Goal: Task Accomplishment & Management: Manage account settings

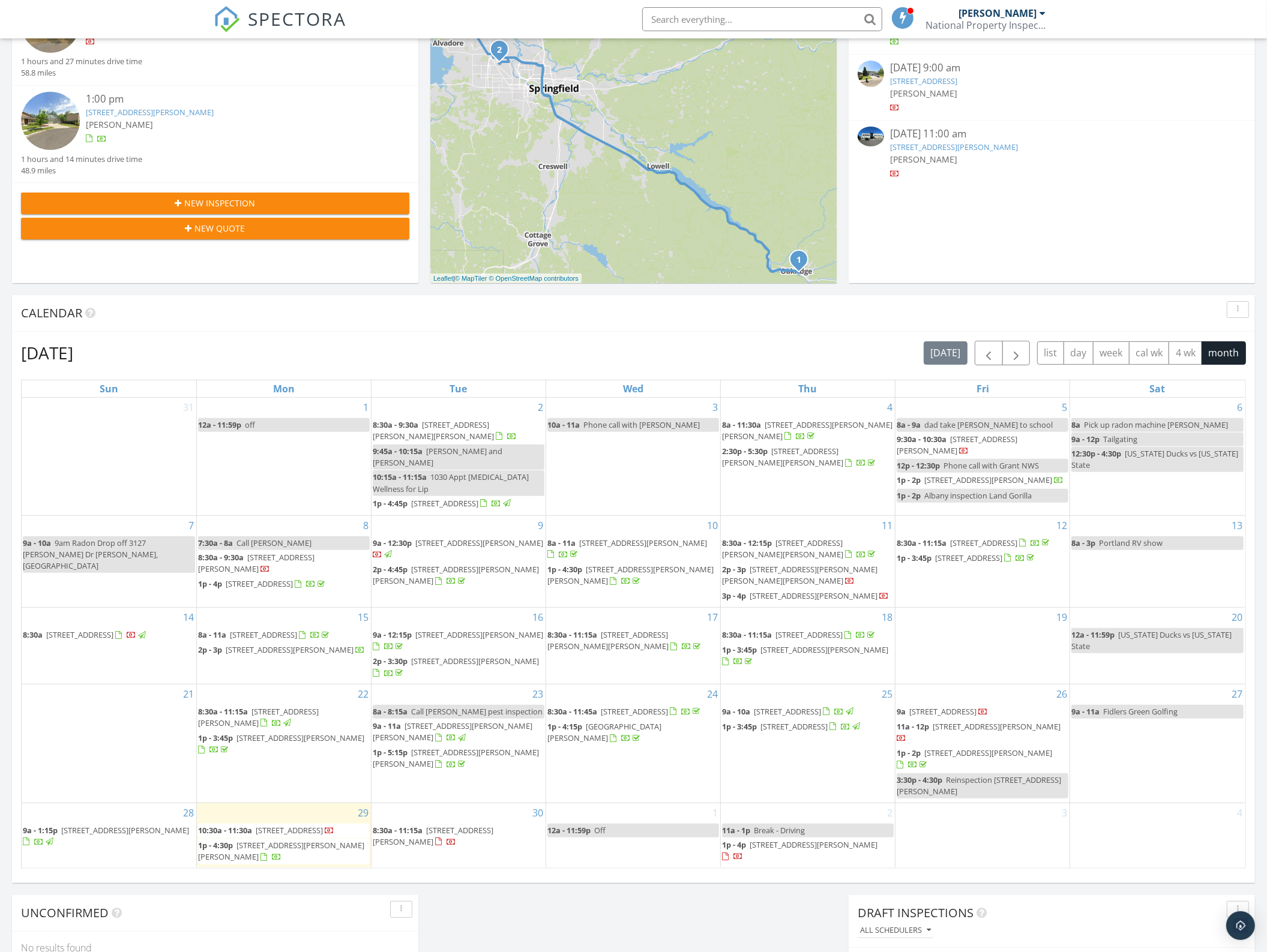
scroll to position [300, 0]
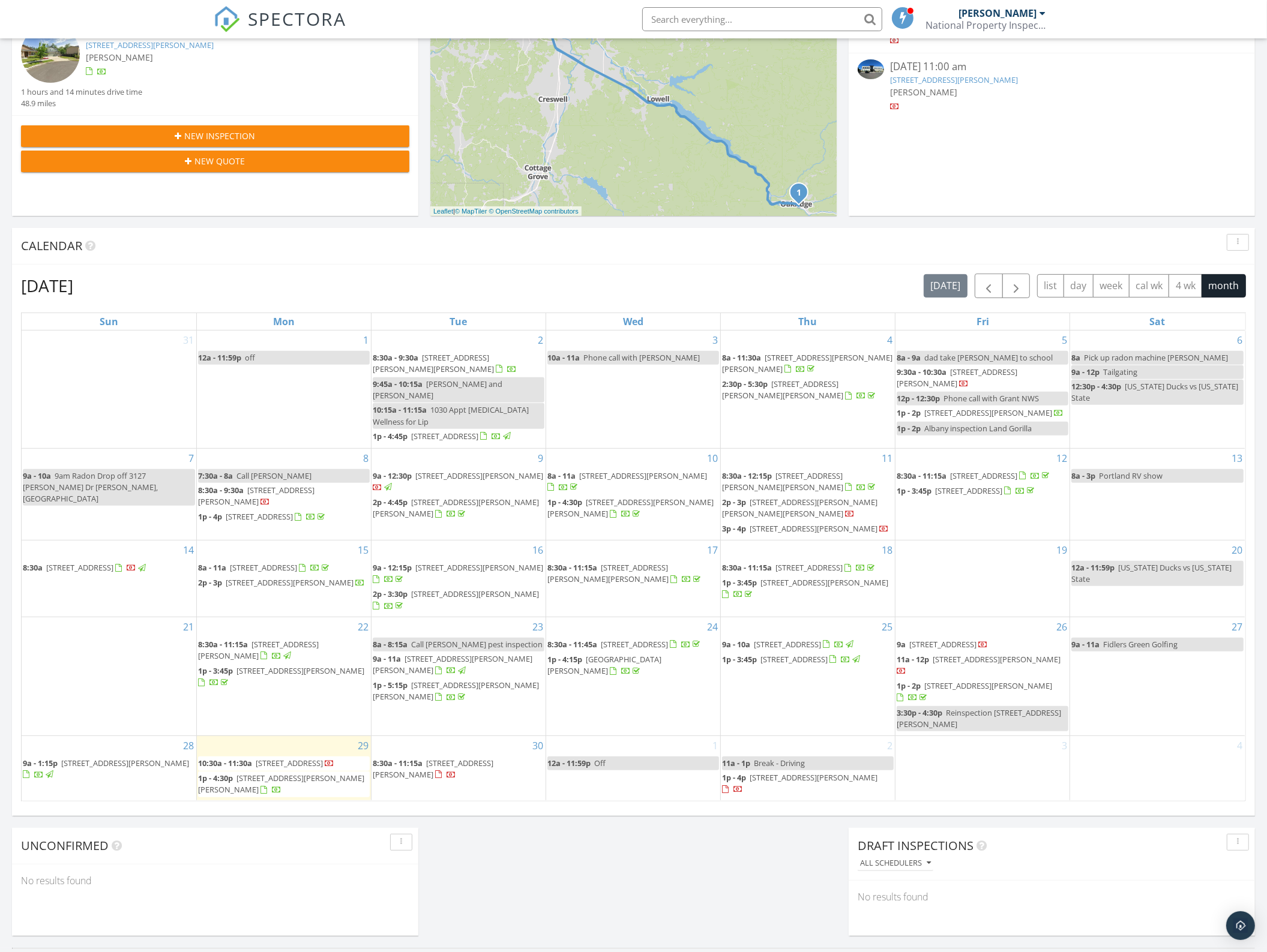
click at [480, 758] on span "484 Scotts Glen Dr, Springfield 97477" at bounding box center [433, 769] width 121 height 22
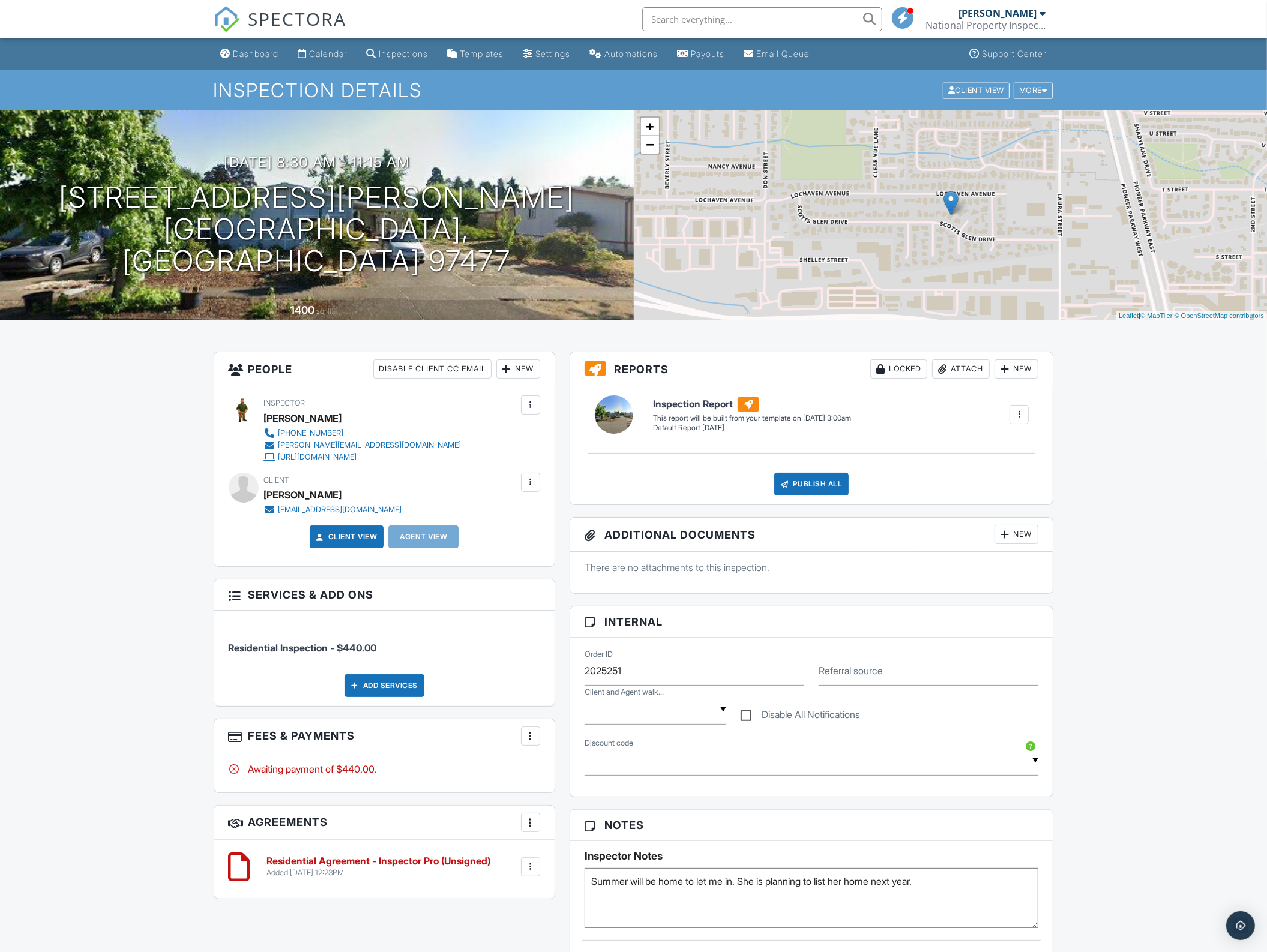
click at [477, 60] on link "Templates" at bounding box center [476, 54] width 66 height 22
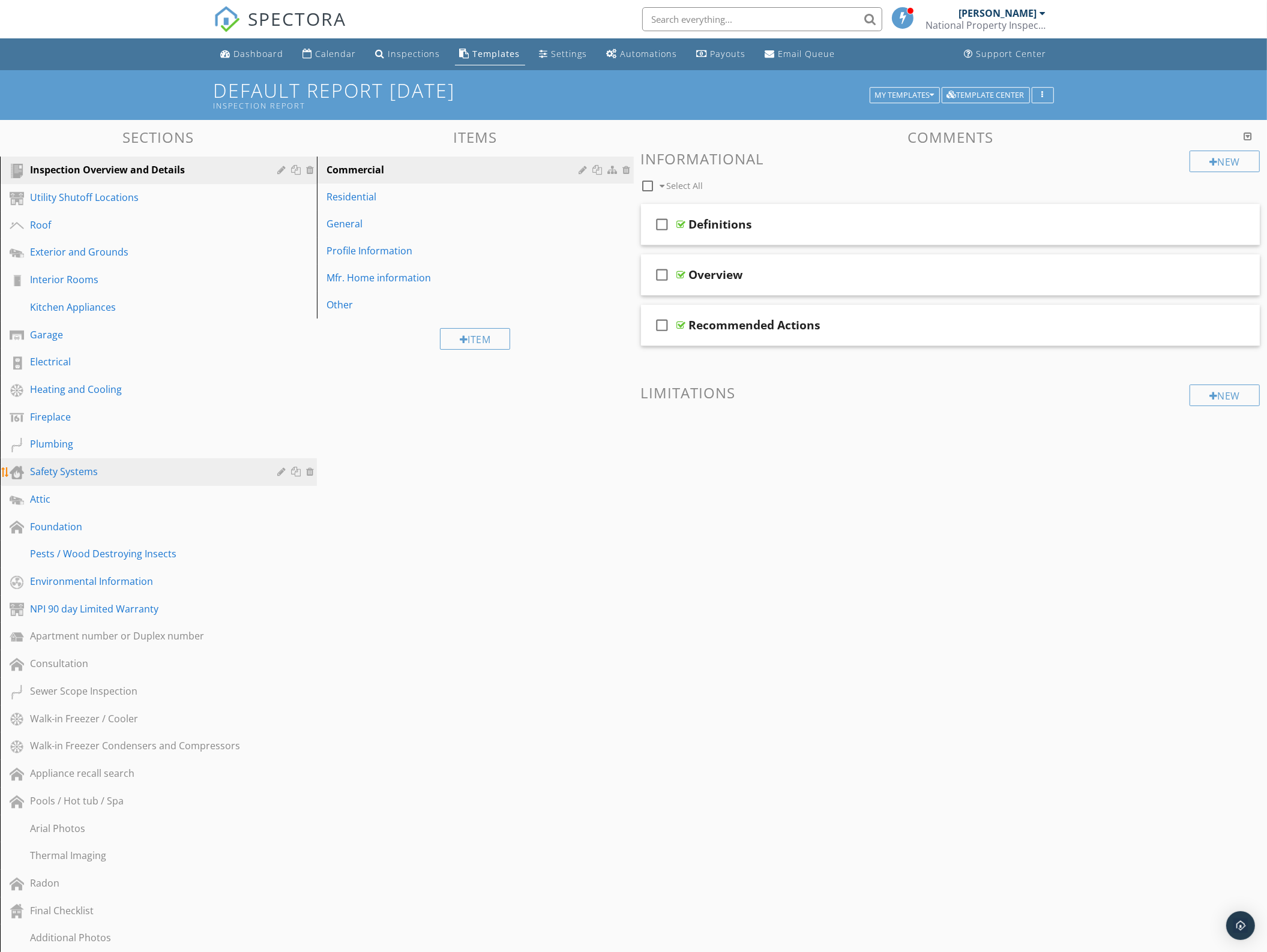
click at [80, 468] on div "Safety Systems" at bounding box center [145, 471] width 230 height 14
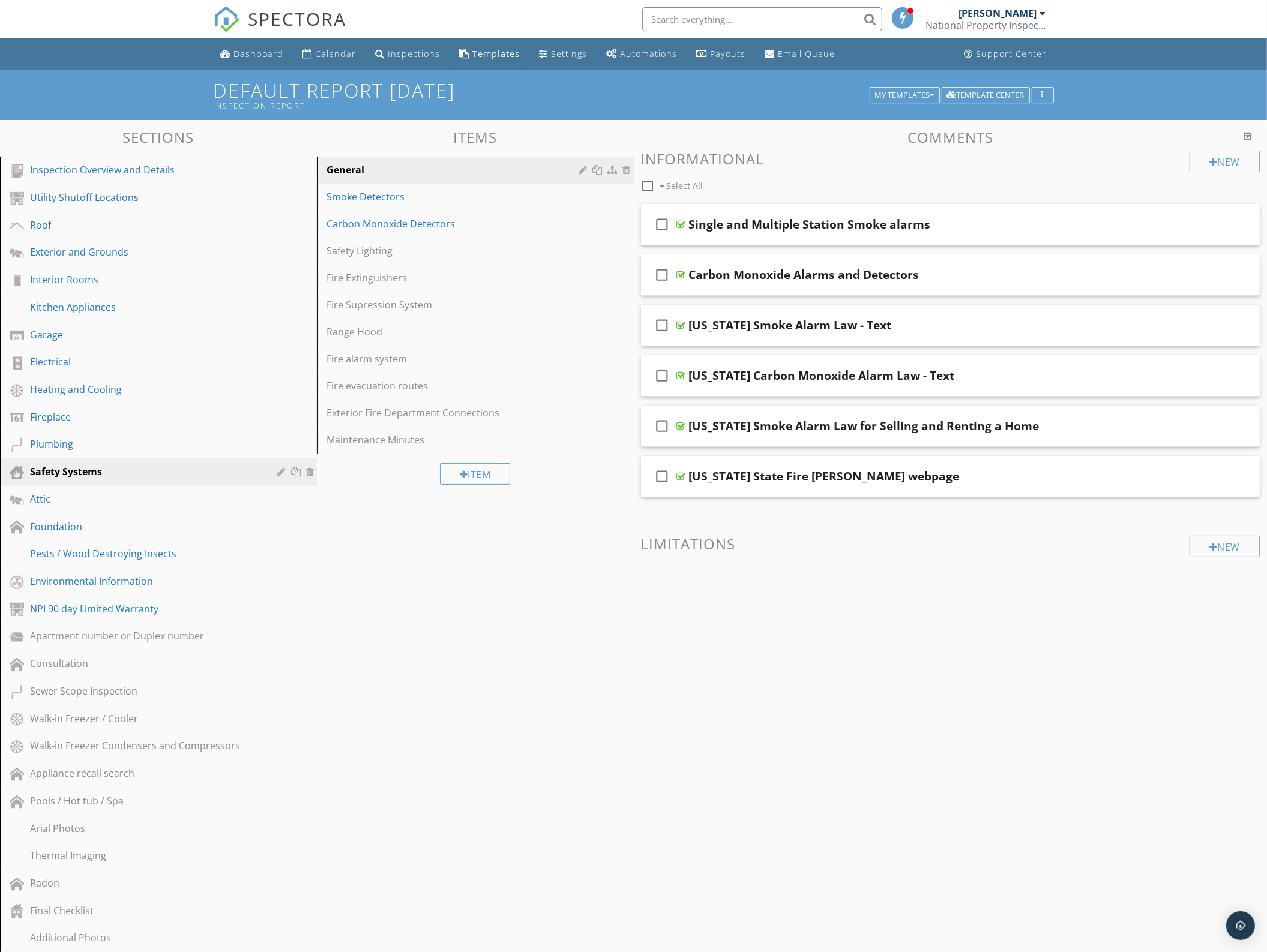
click at [1246, 135] on div at bounding box center [1248, 136] width 8 height 9
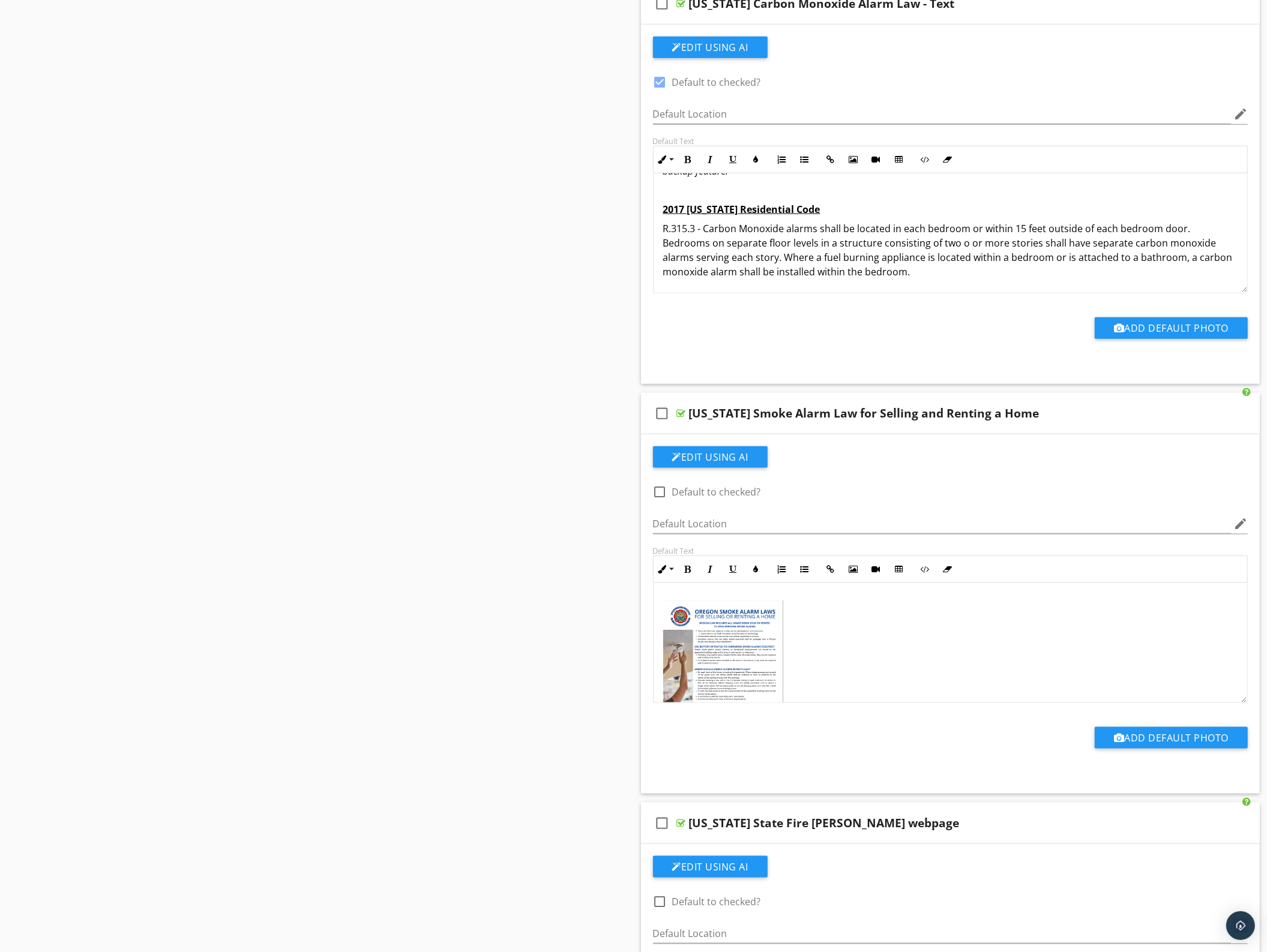
scroll to position [1500, 0]
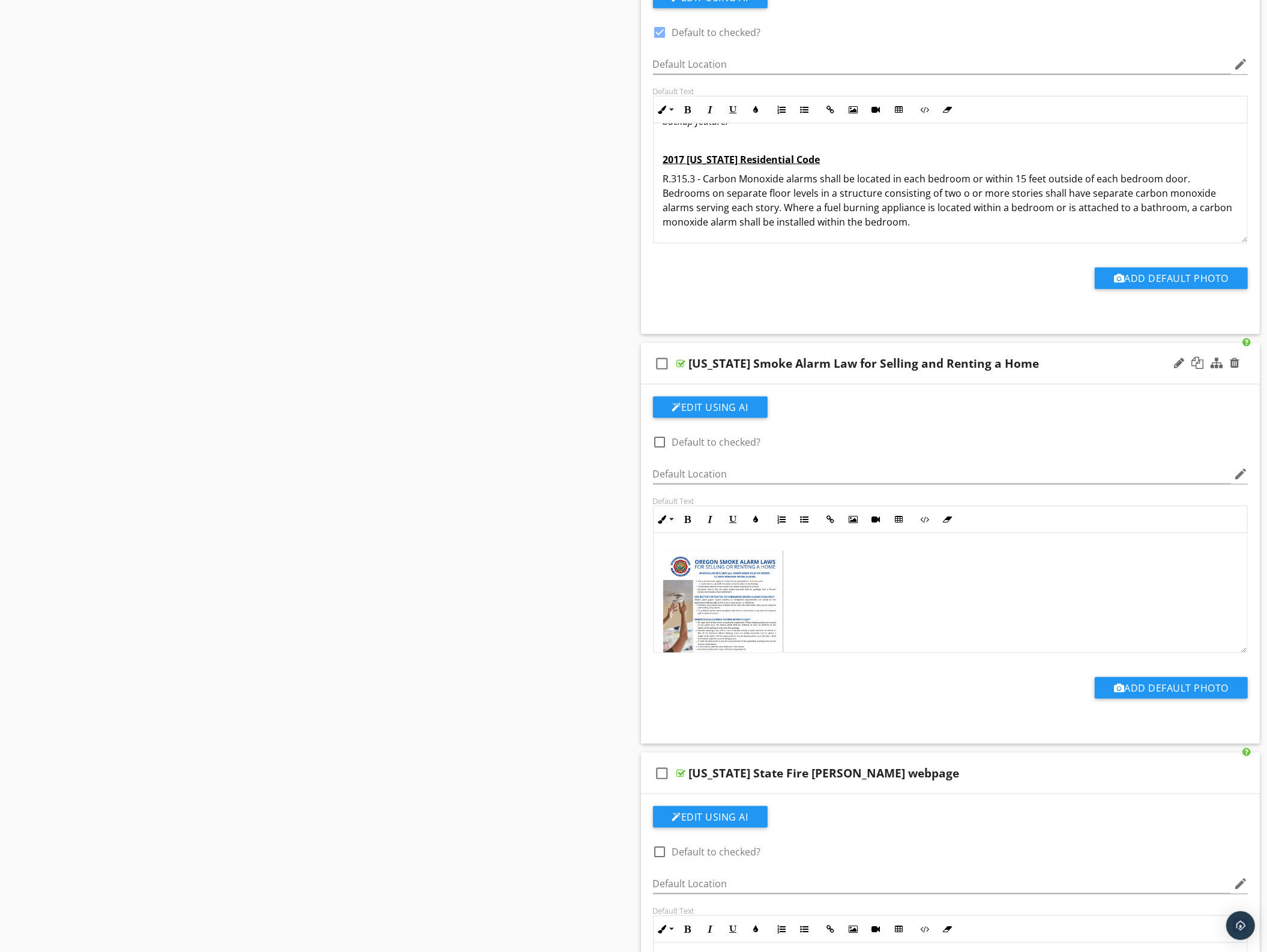
click at [734, 607] on img at bounding box center [723, 628] width 120 height 154
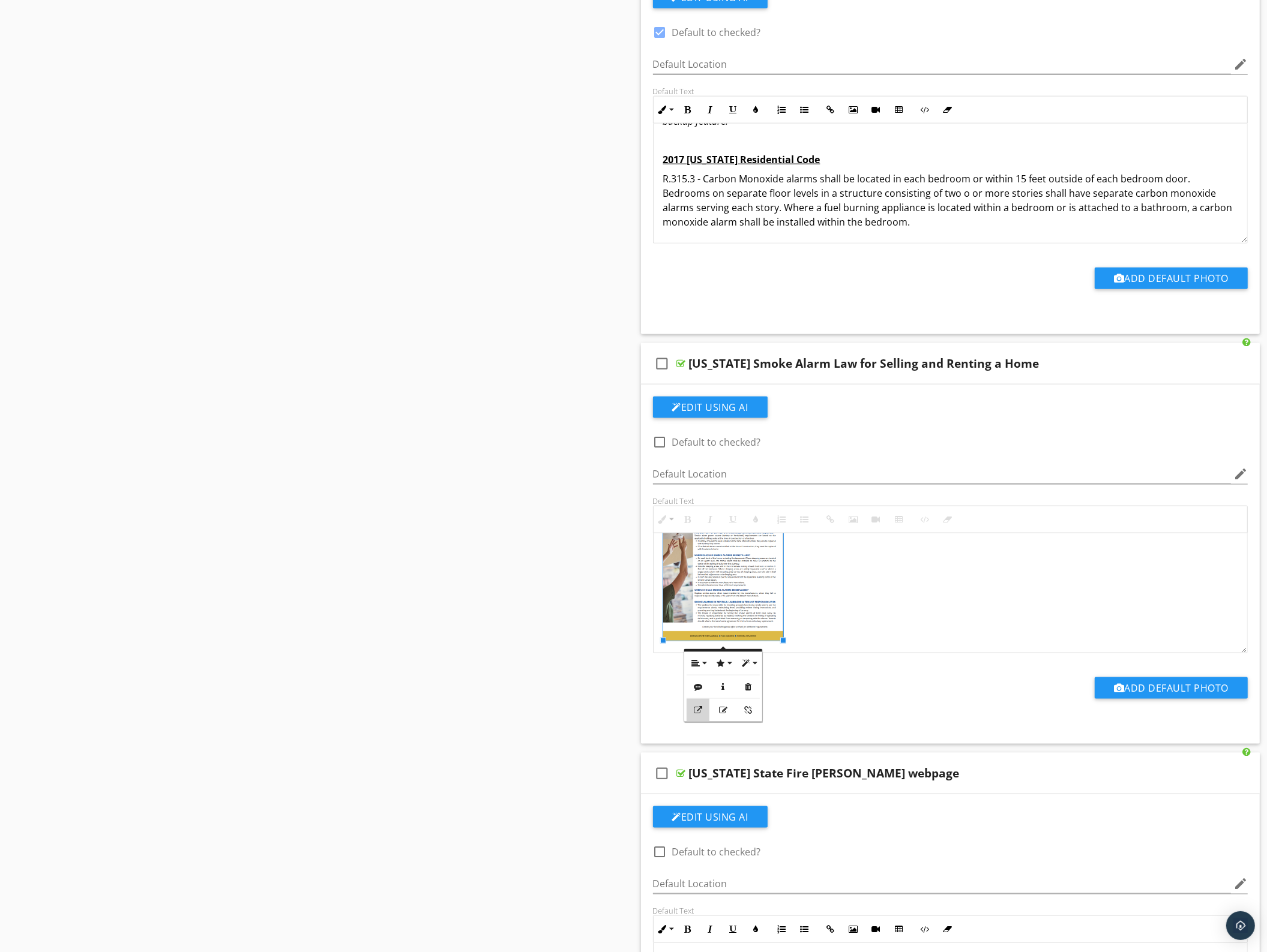
click at [696, 716] on button "Open Link" at bounding box center [698, 711] width 23 height 23
click at [863, 711] on div "Add Default Photo" at bounding box center [950, 687] width 610 height 66
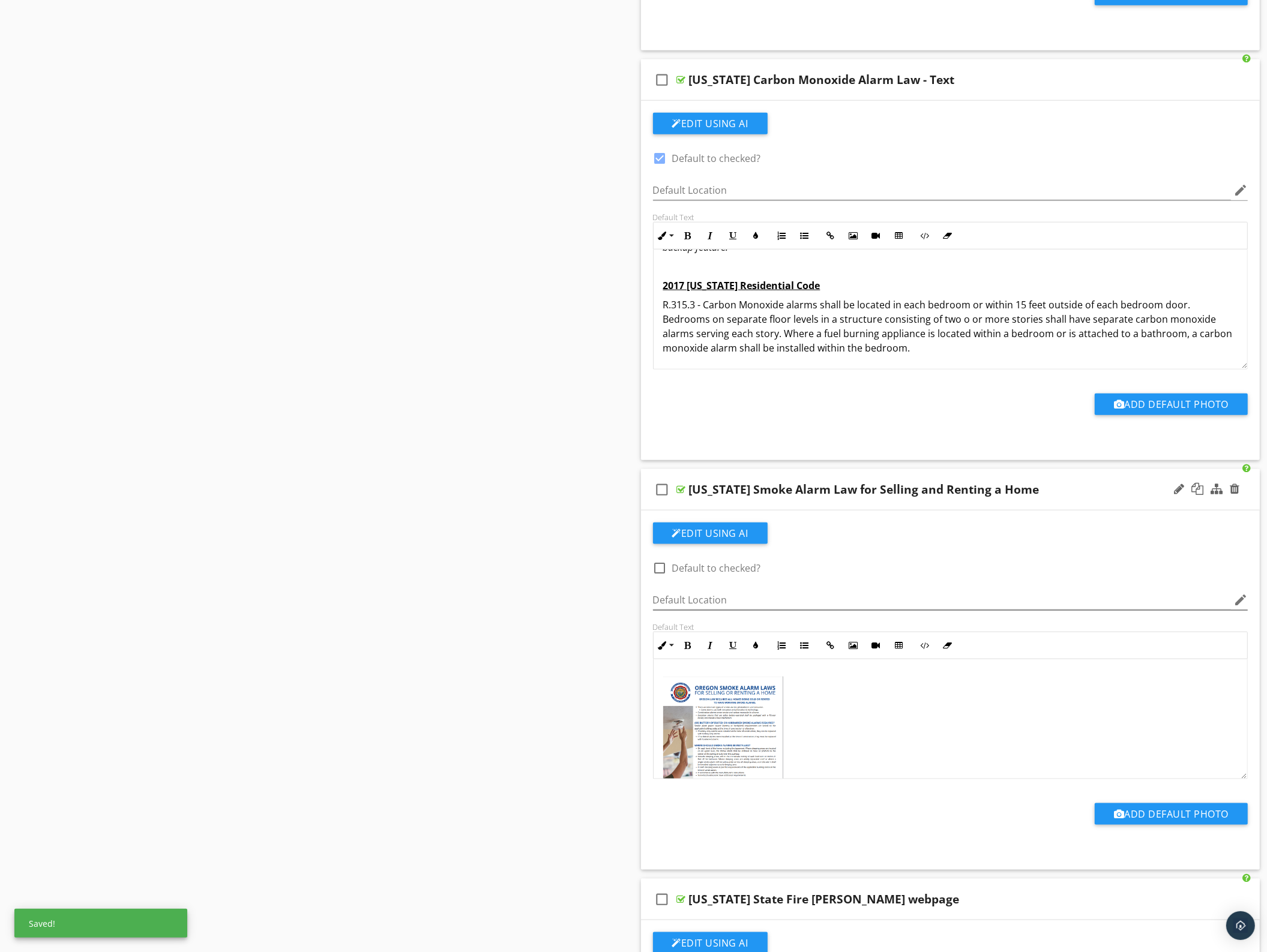
scroll to position [1350, 0]
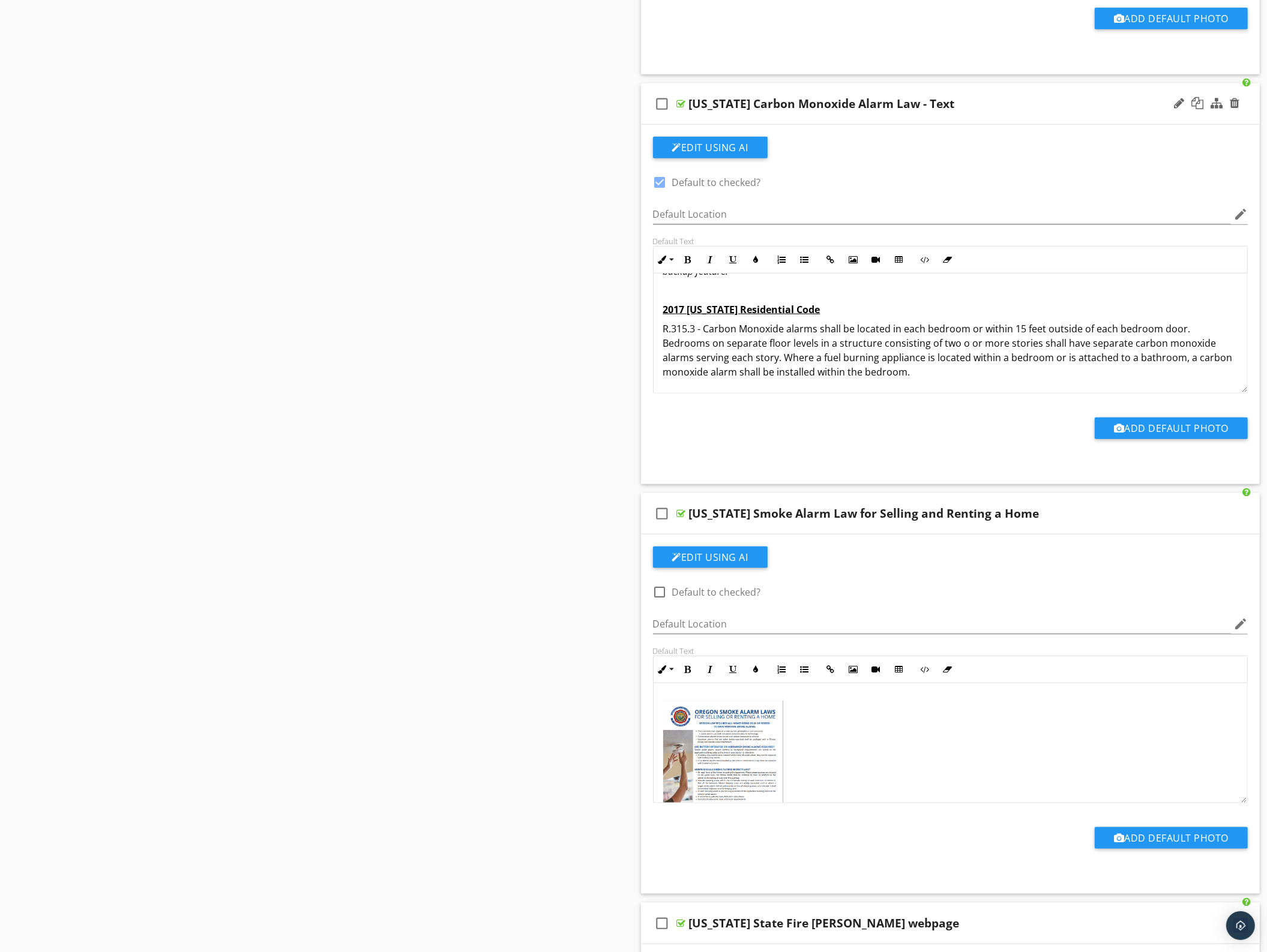
click at [658, 180] on div at bounding box center [660, 182] width 21 height 21
checkbox input "false"
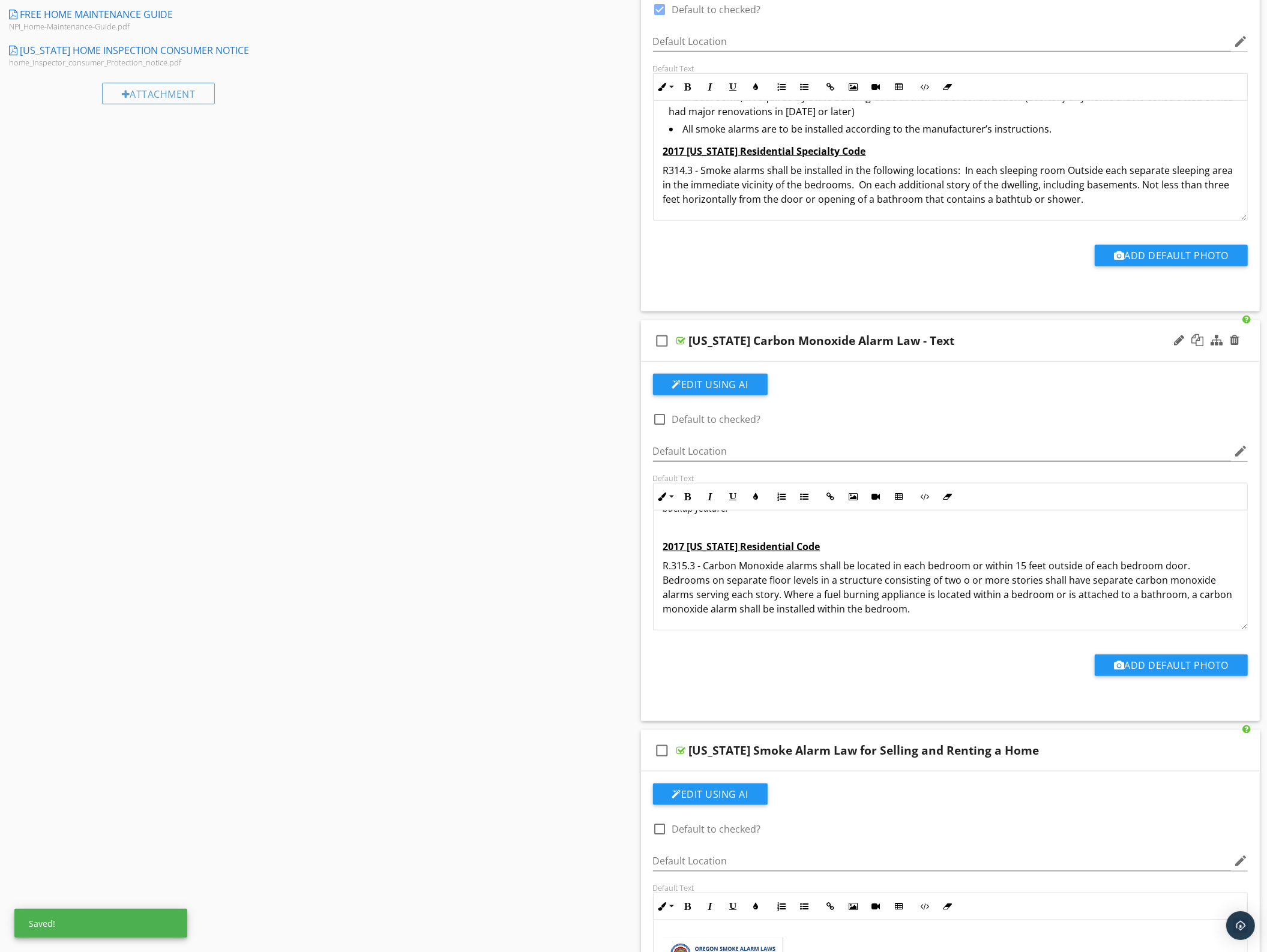
scroll to position [1050, 0]
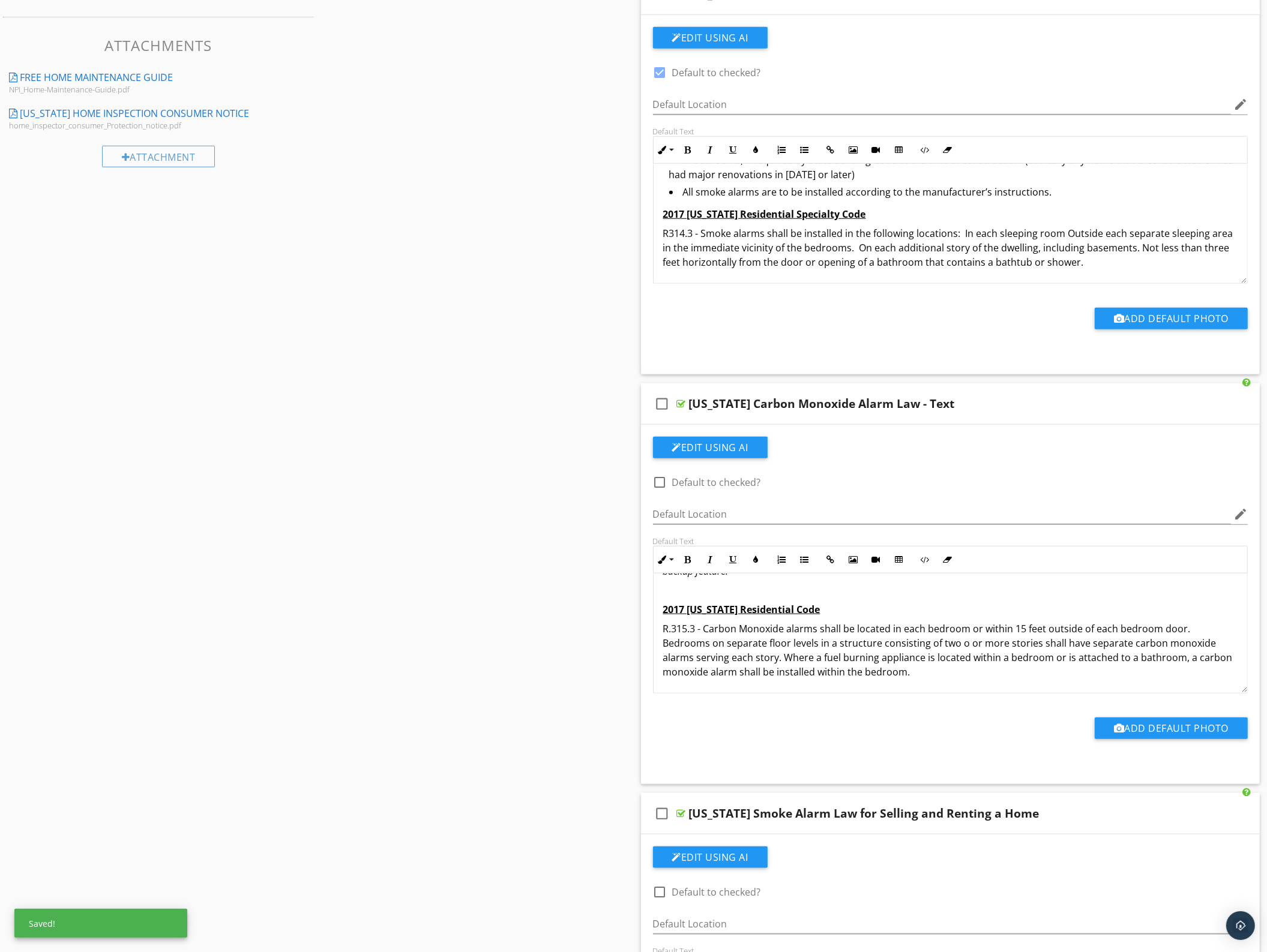
click at [662, 77] on div at bounding box center [660, 73] width 21 height 21
click at [581, 182] on div "Sections Inspection Overview and Details Utility Shutoff Locations Roof Exterio…" at bounding box center [633, 418] width 1267 height 2696
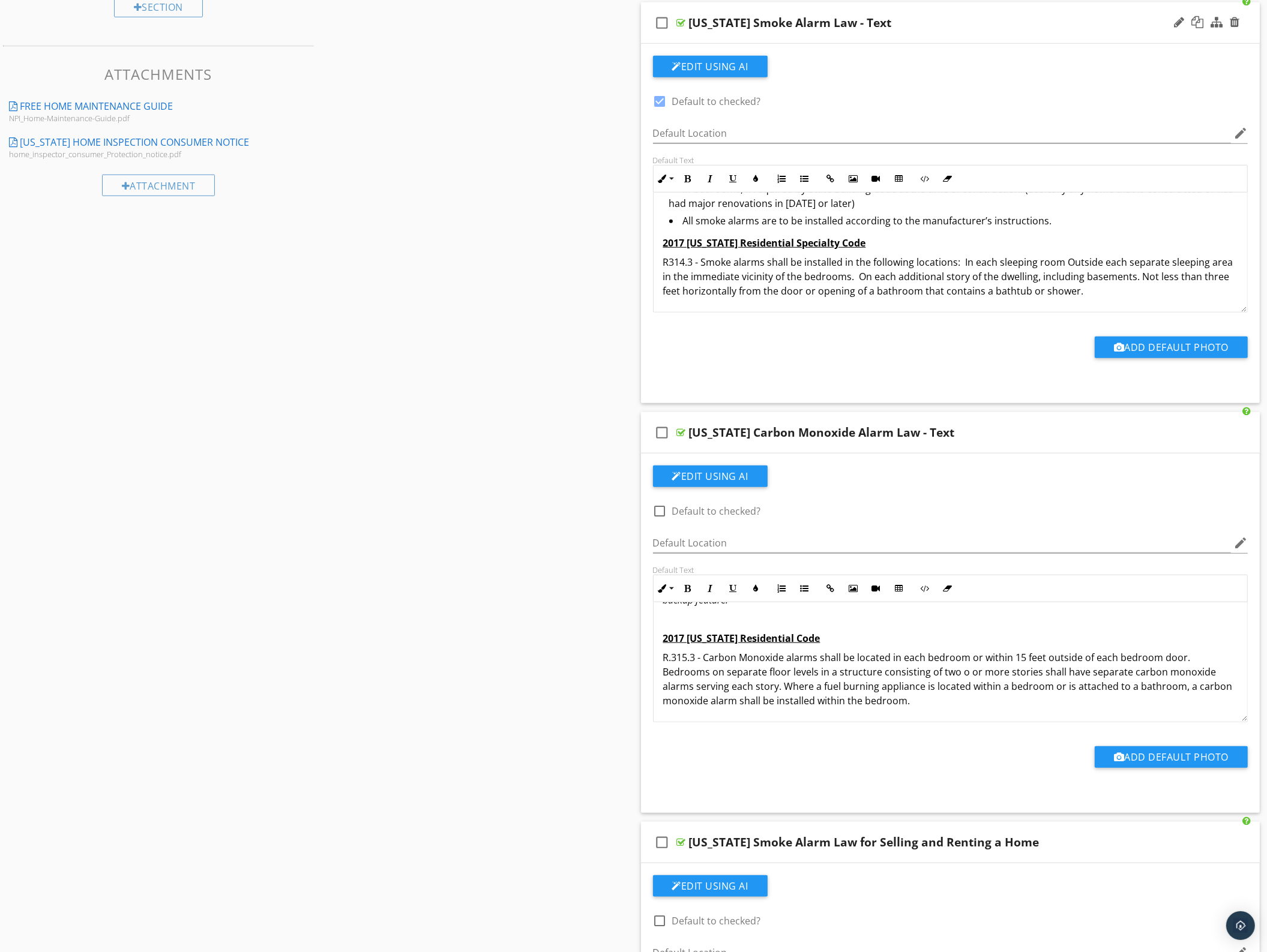
checkbox input "false"
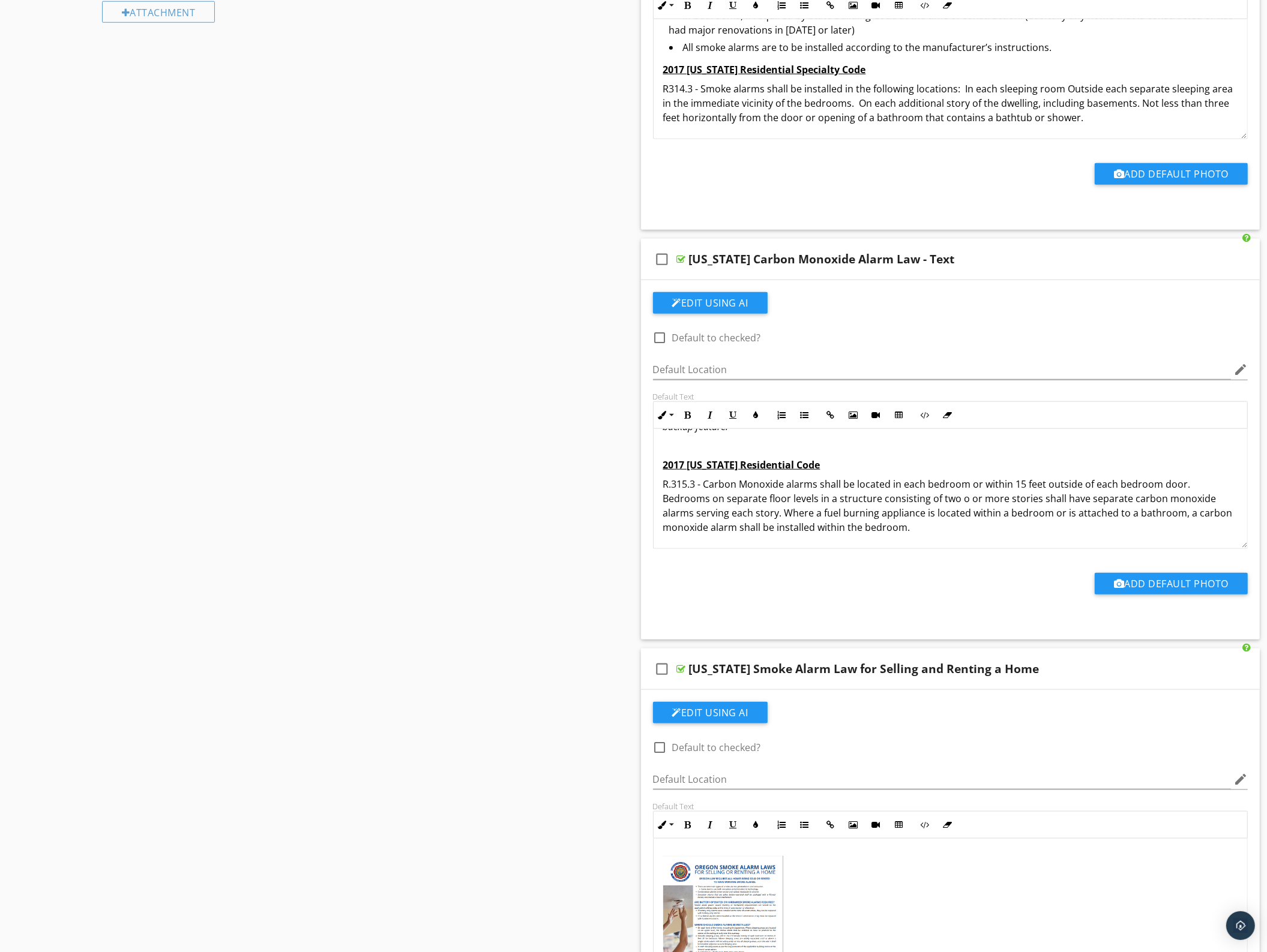
scroll to position [1275, 0]
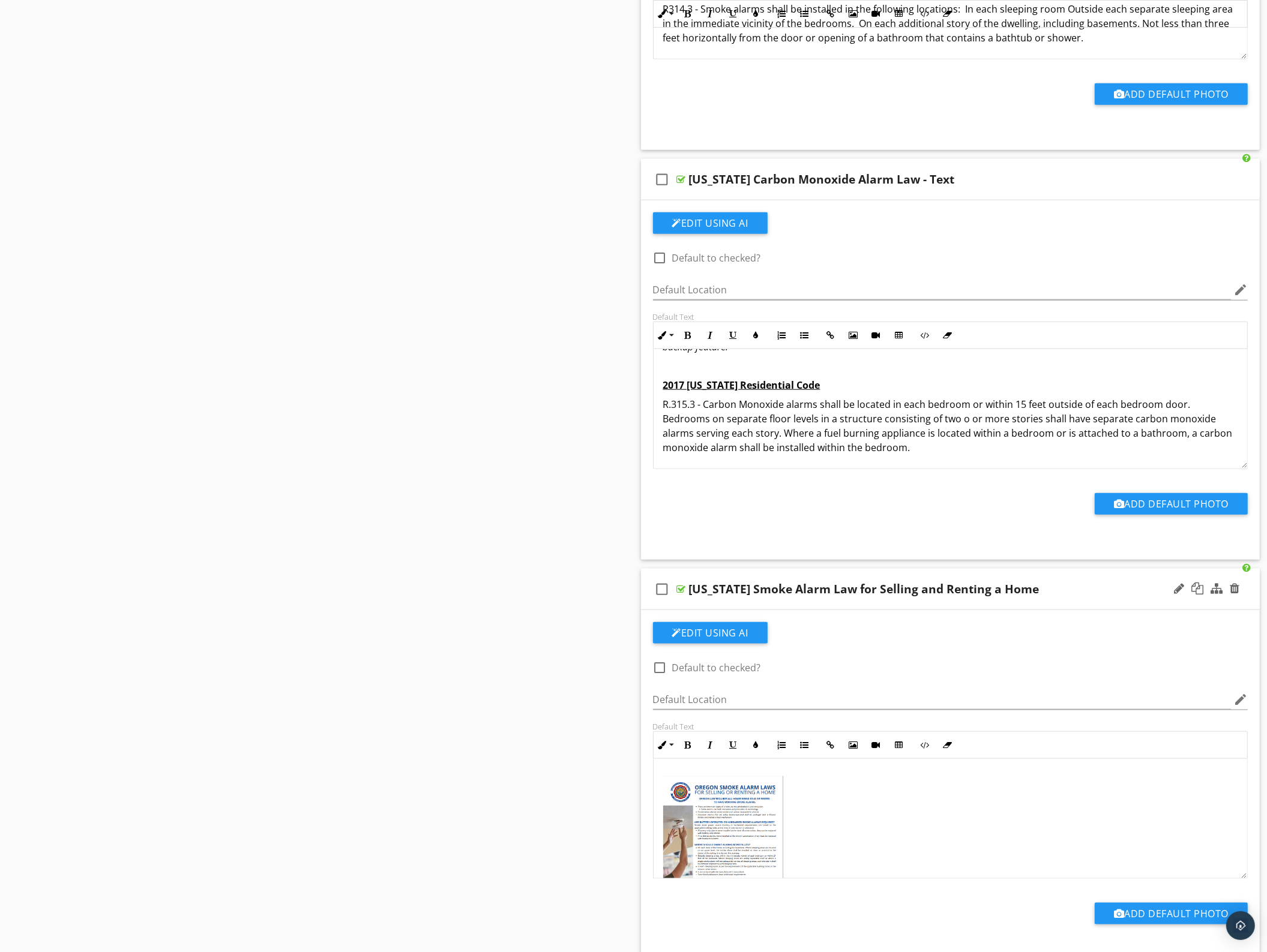
click at [658, 669] on div at bounding box center [660, 667] width 21 height 21
checkbox input "true"
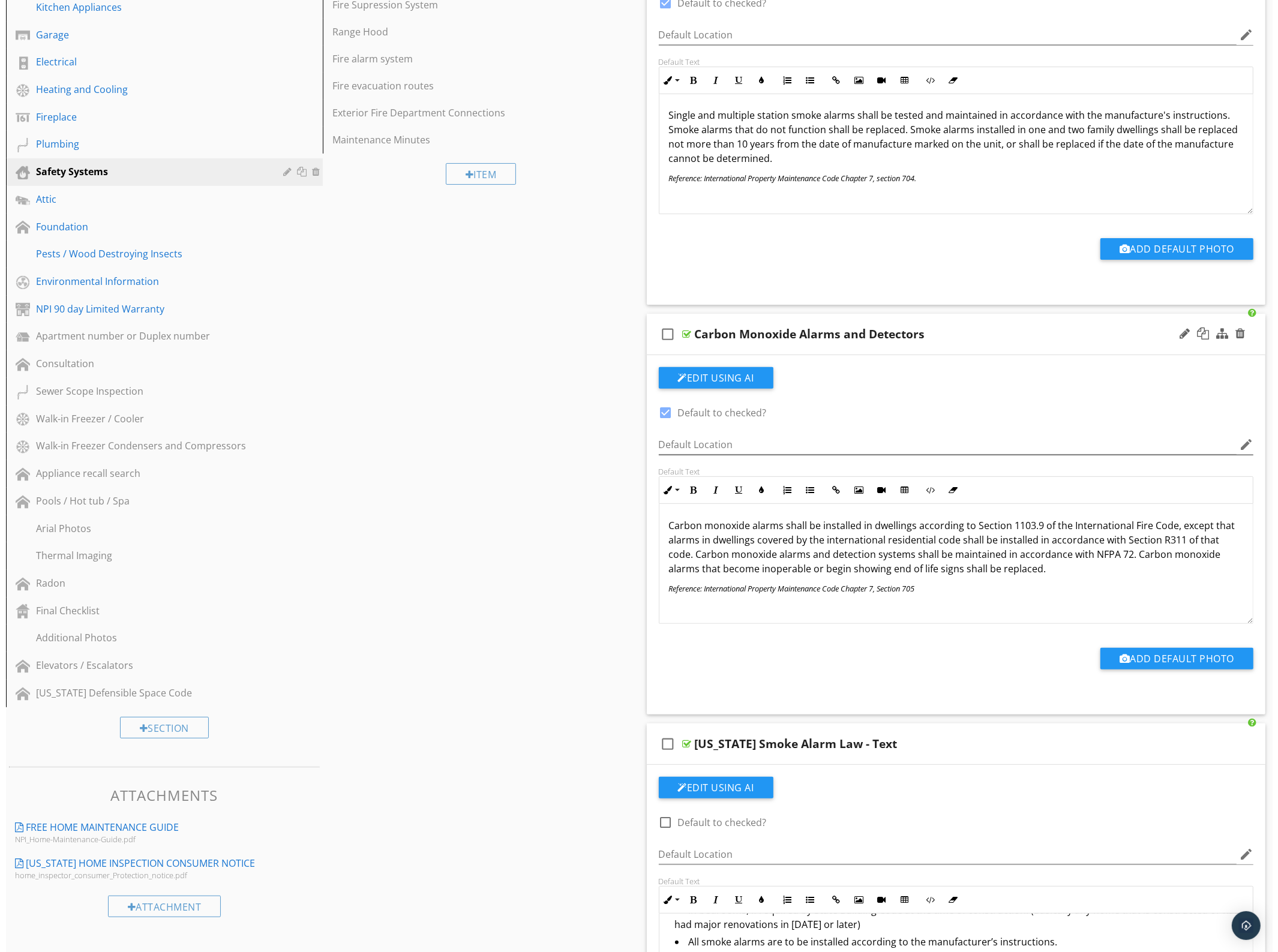
scroll to position [0, 0]
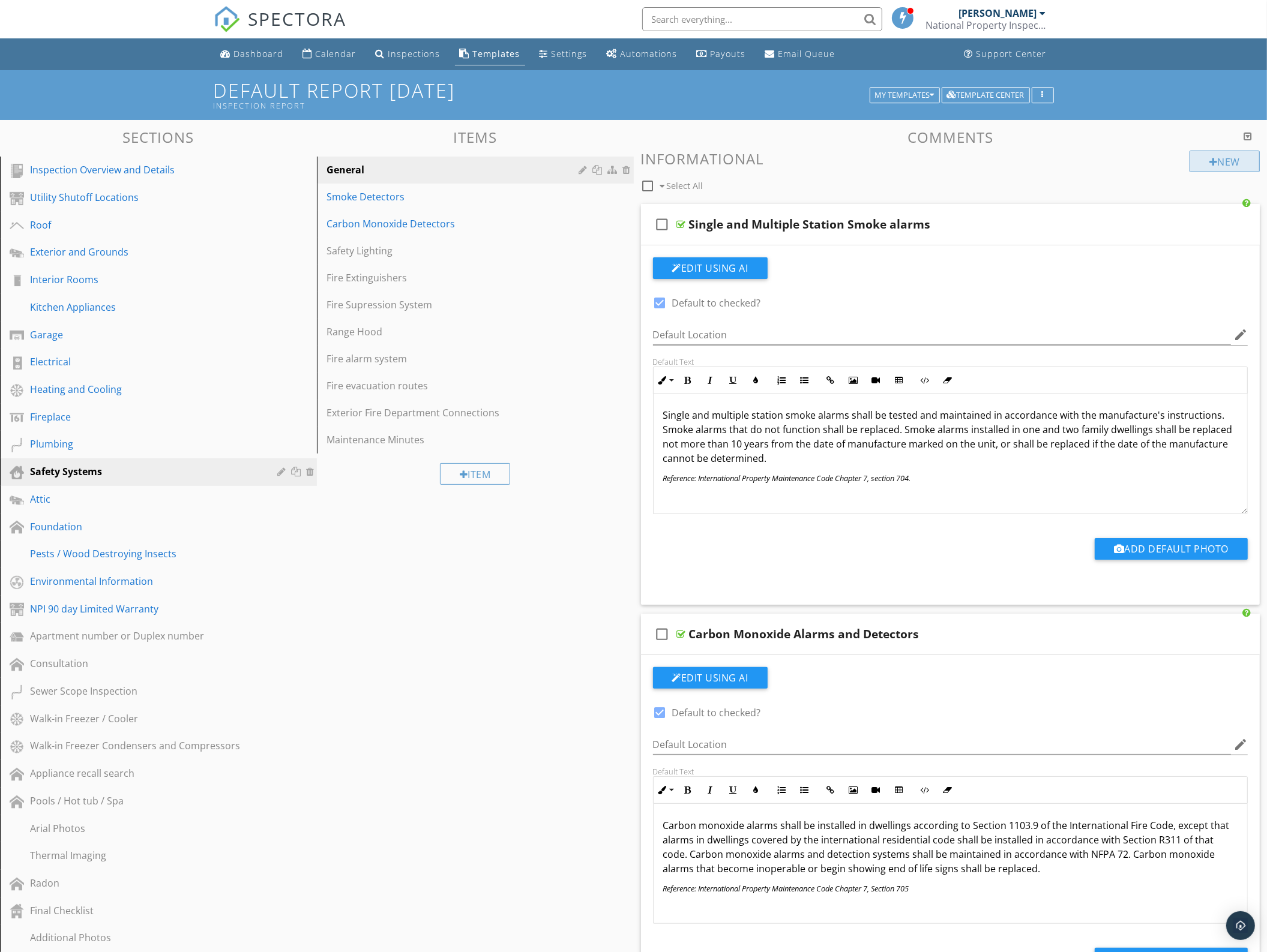
click at [1210, 156] on div "New" at bounding box center [1224, 161] width 70 height 22
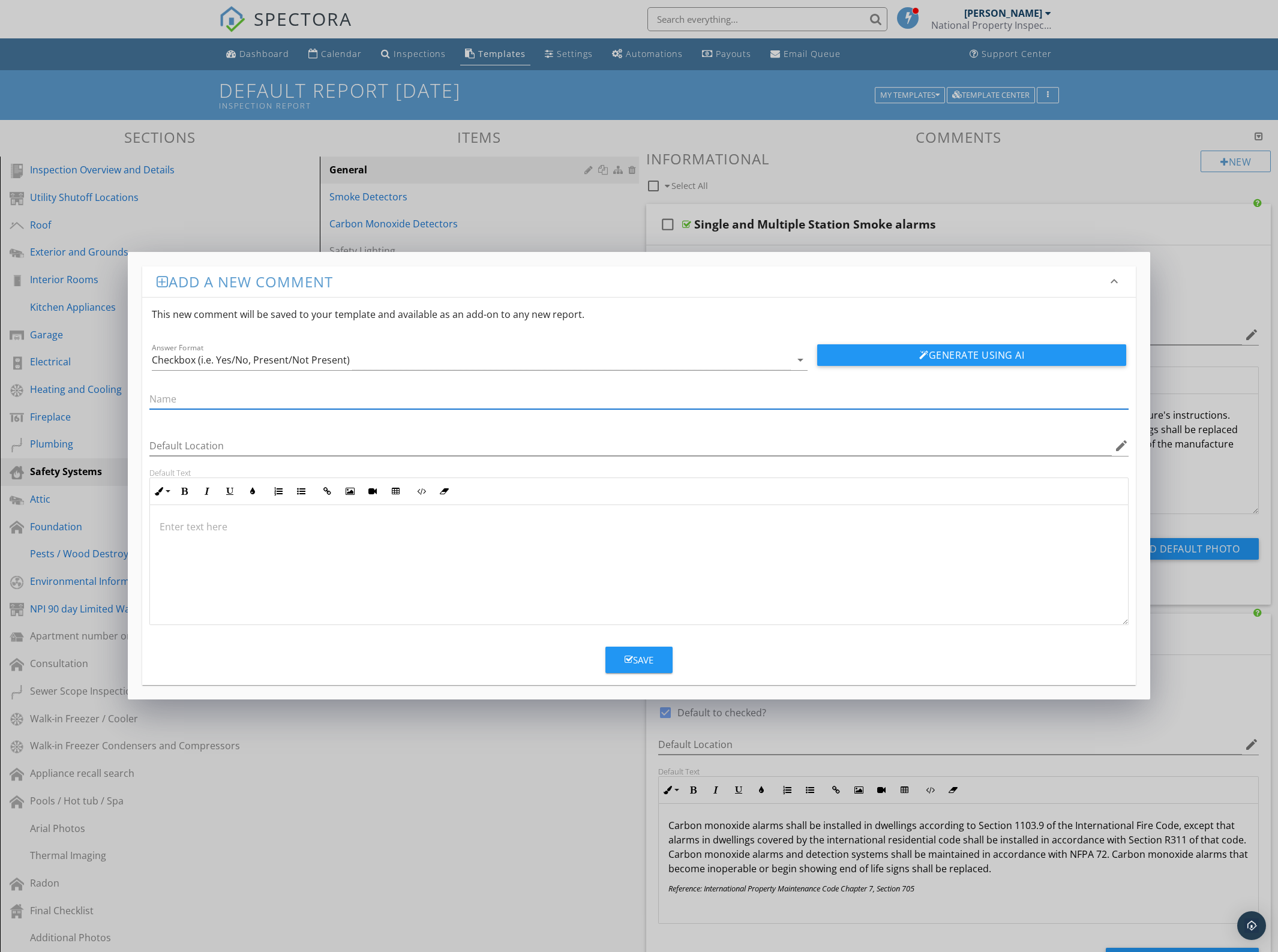
click at [265, 553] on div at bounding box center [639, 565] width 978 height 120
click at [286, 590] on div at bounding box center [639, 567] width 978 height 120
click at [319, 493] on button "Insert Link" at bounding box center [327, 493] width 23 height 23
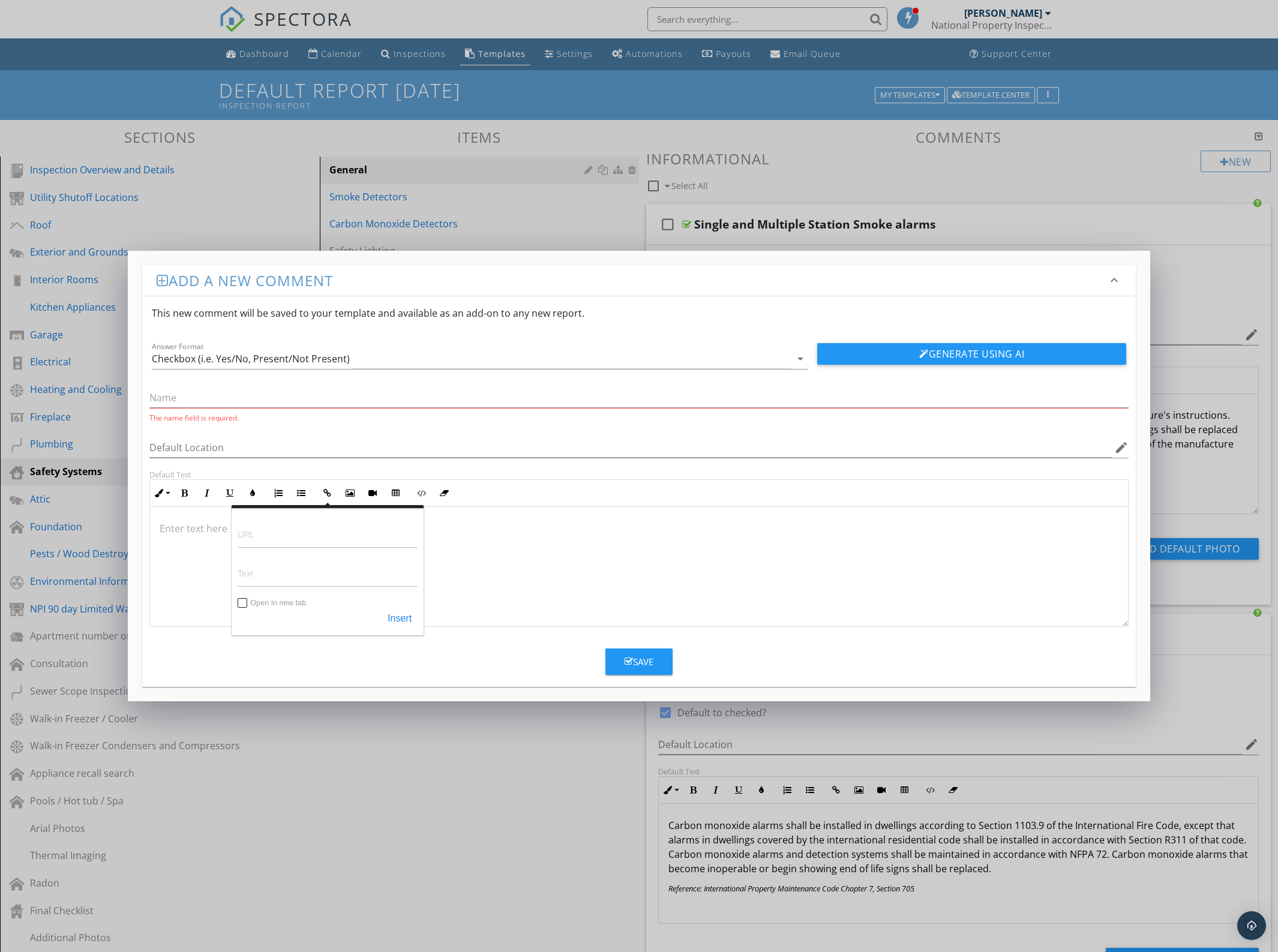
click at [493, 565] on div at bounding box center [639, 567] width 978 height 120
click at [352, 497] on icon "button" at bounding box center [350, 493] width 8 height 8
click at [427, 574] on button "OK" at bounding box center [427, 569] width 26 height 22
click at [268, 569] on div at bounding box center [639, 567] width 978 height 120
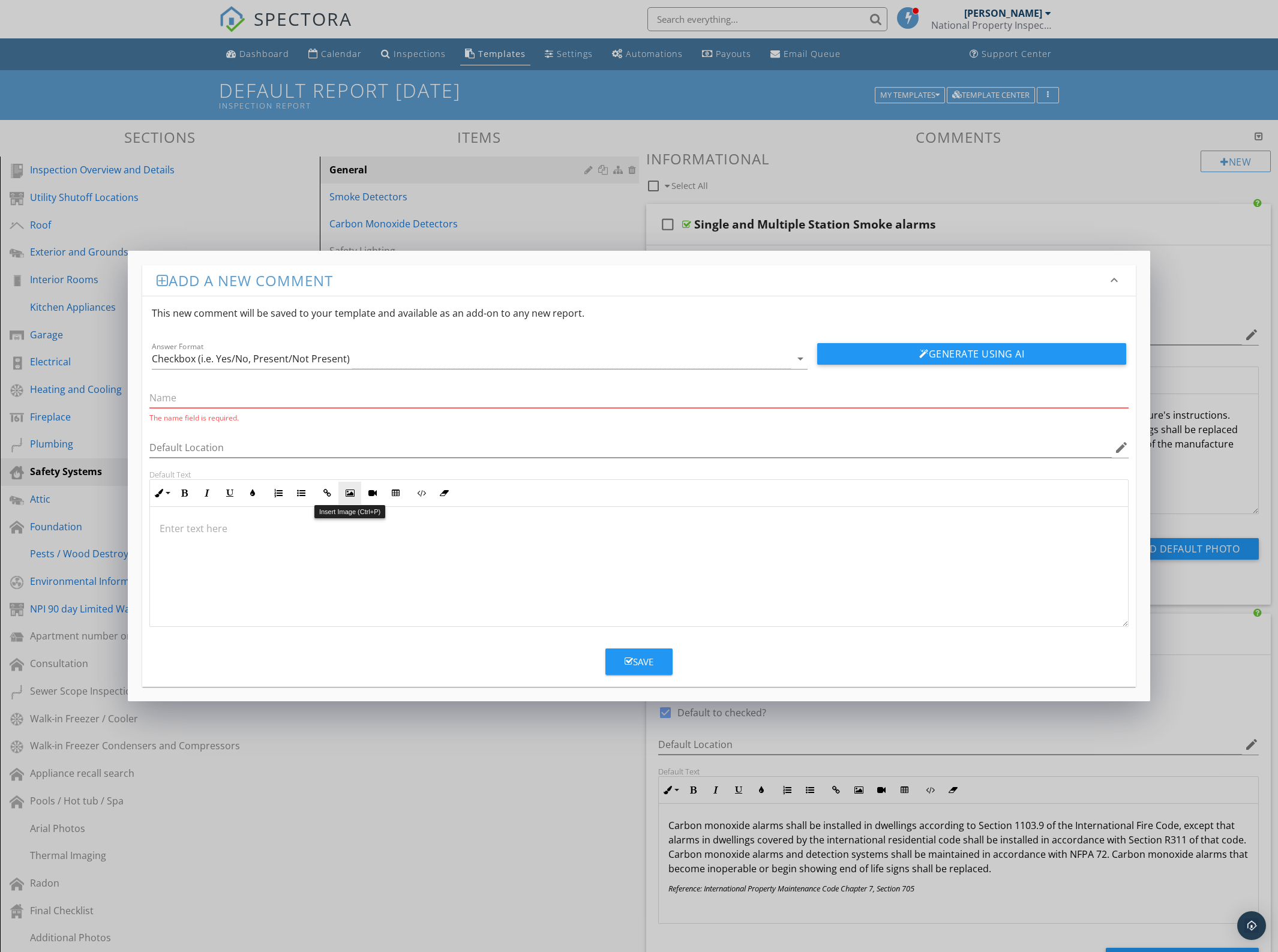
click at [346, 494] on icon "button" at bounding box center [350, 493] width 8 height 8
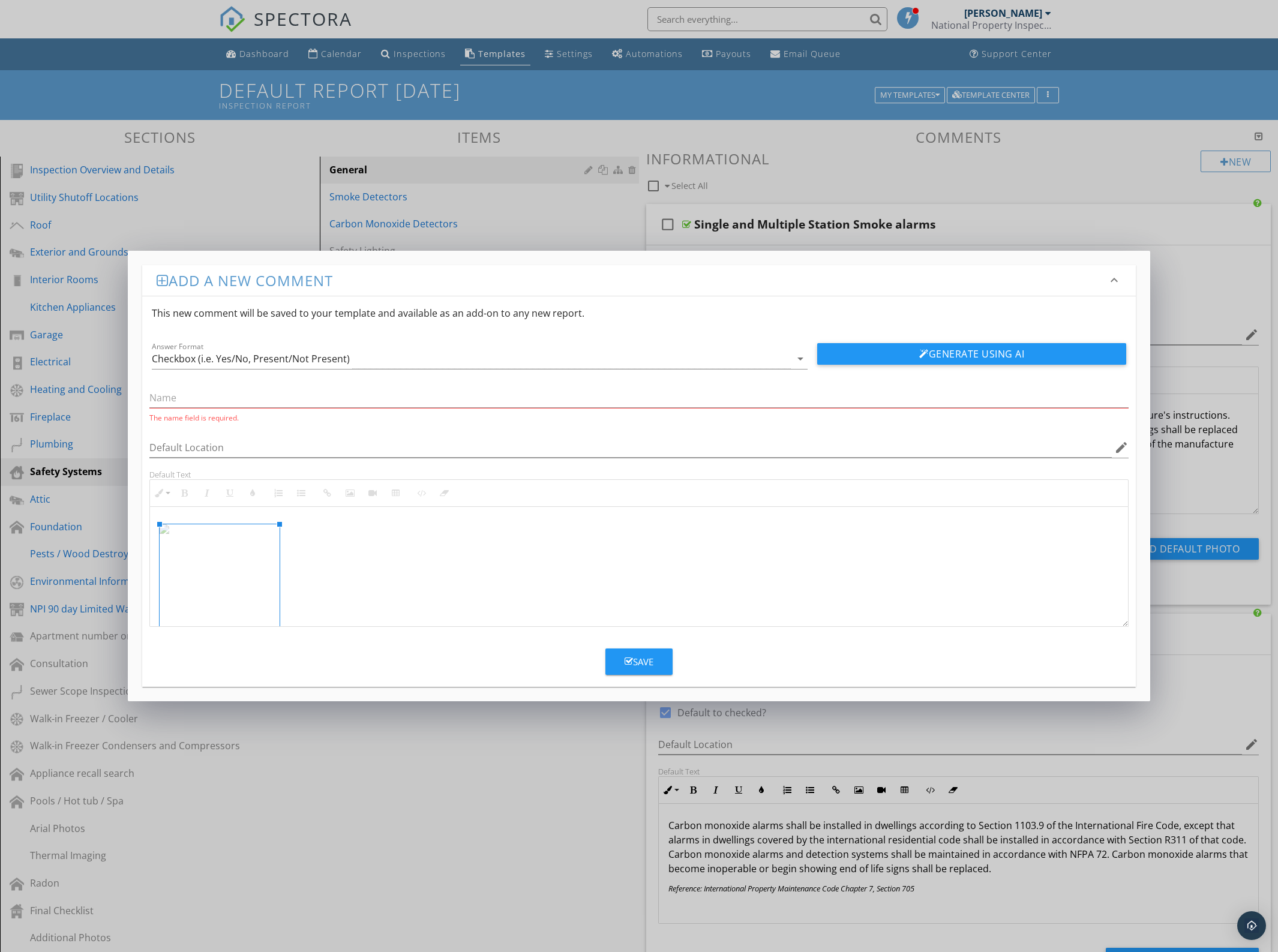
click at [227, 534] on img at bounding box center [220, 529] width 120 height 9
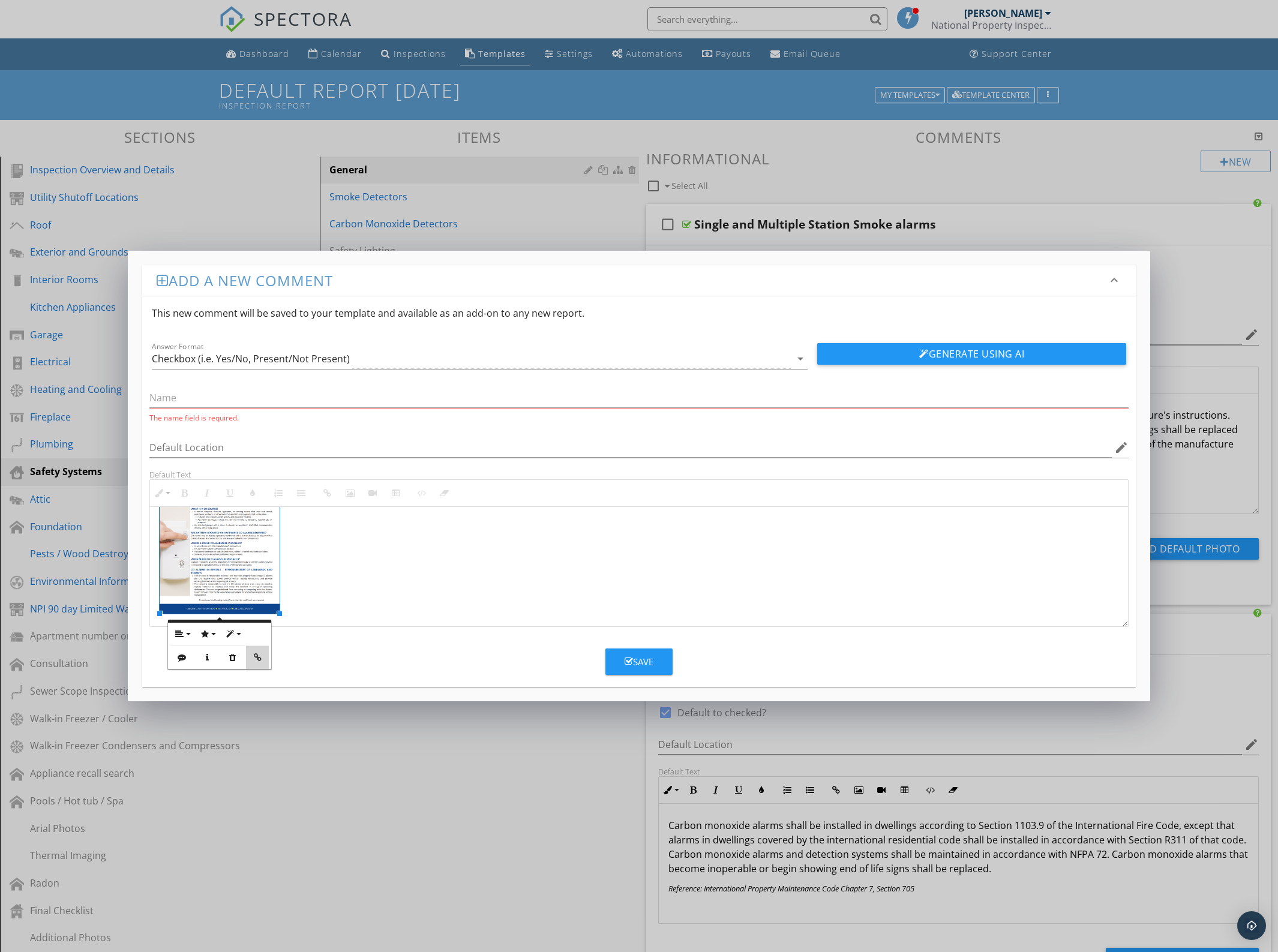
click at [255, 655] on icon "button" at bounding box center [257, 657] width 8 height 8
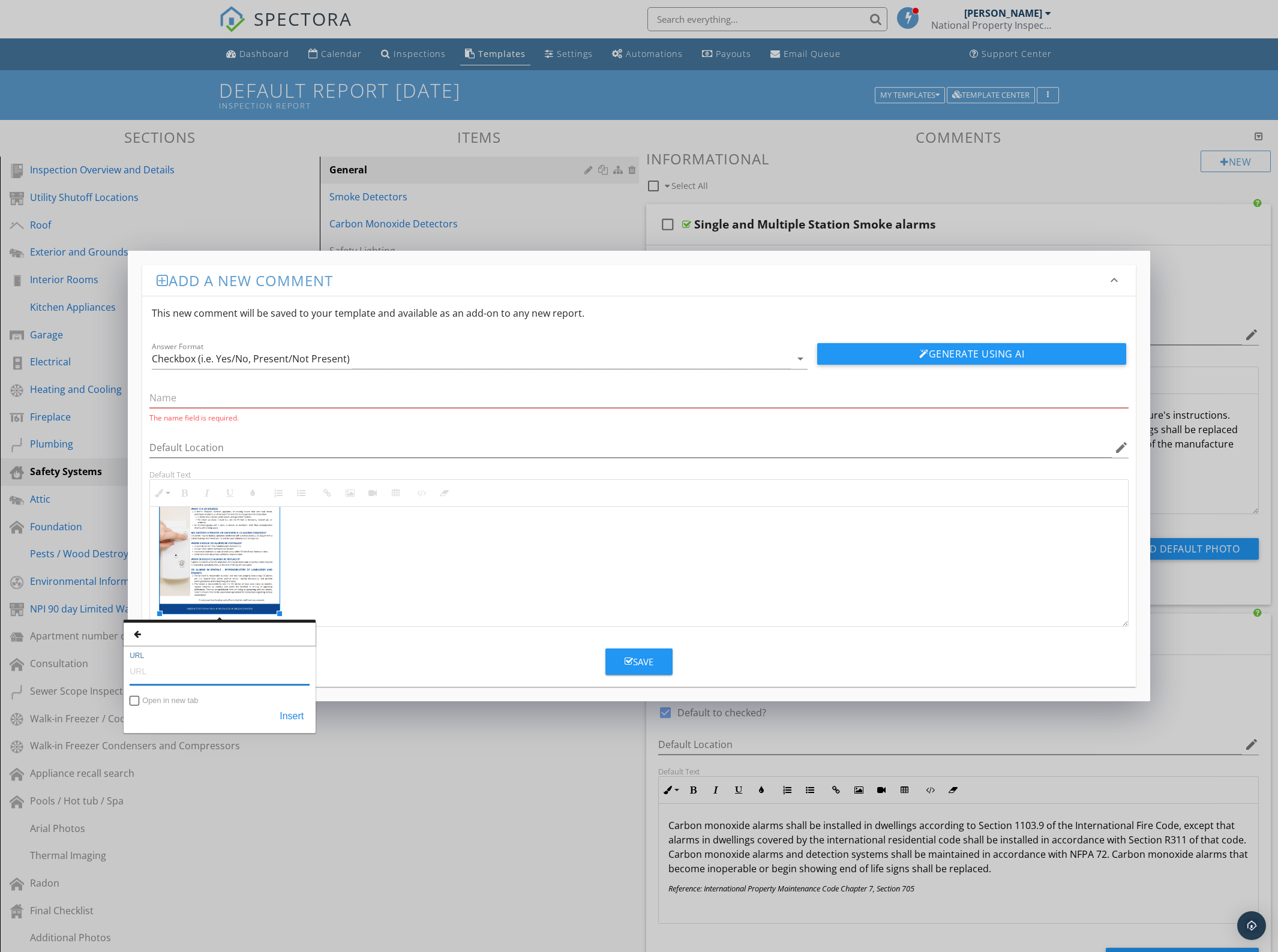
click at [188, 682] on input "URL" at bounding box center [220, 671] width 180 height 29
paste input "https://www.oregon.gov/osfm/Documents/CO%20ALARM%20LAWS%20FOR%20SELLING%20OR%20…"
type input "https://www.oregon.gov/osfm/Documents/CO%20ALARM%20LAWS%20FOR%20SELLING%20OR%20…"
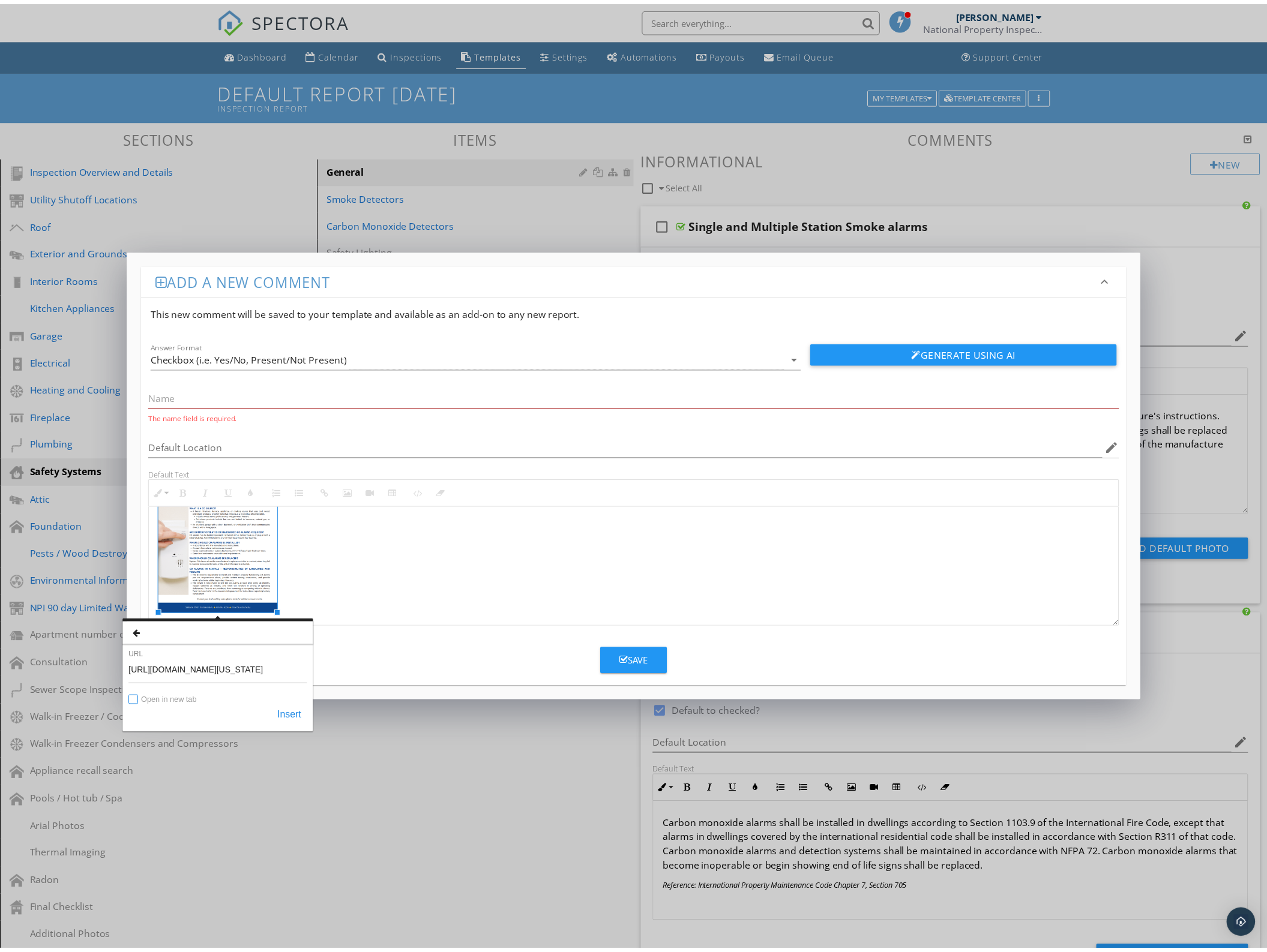
scroll to position [0, 0]
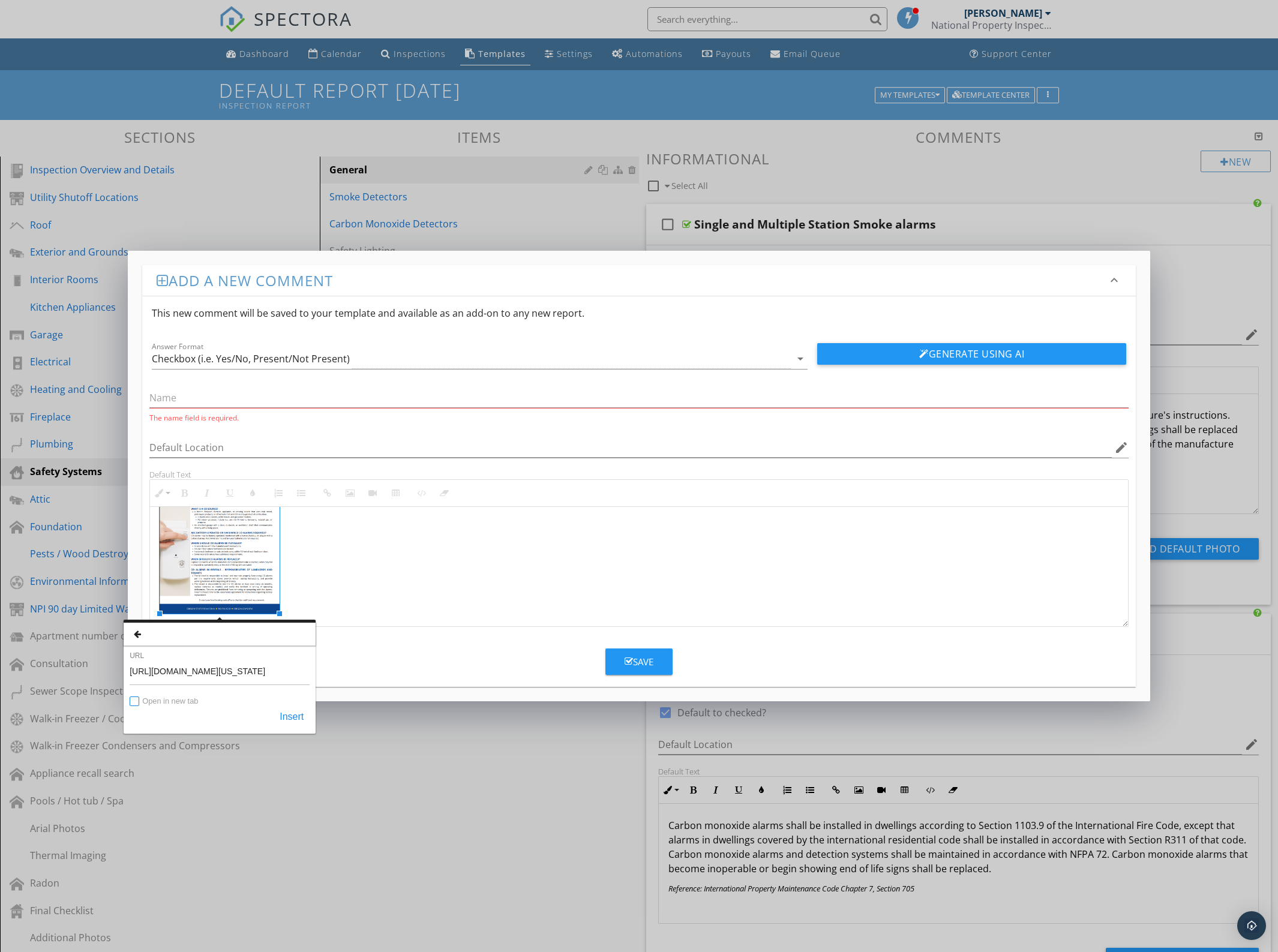
click at [135, 699] on input "Open in new tab" at bounding box center [134, 702] width 9 height 9
checkbox input "true"
click at [281, 717] on button "Insert" at bounding box center [292, 717] width 36 height 22
click at [310, 664] on div "Save" at bounding box center [639, 657] width 993 height 36
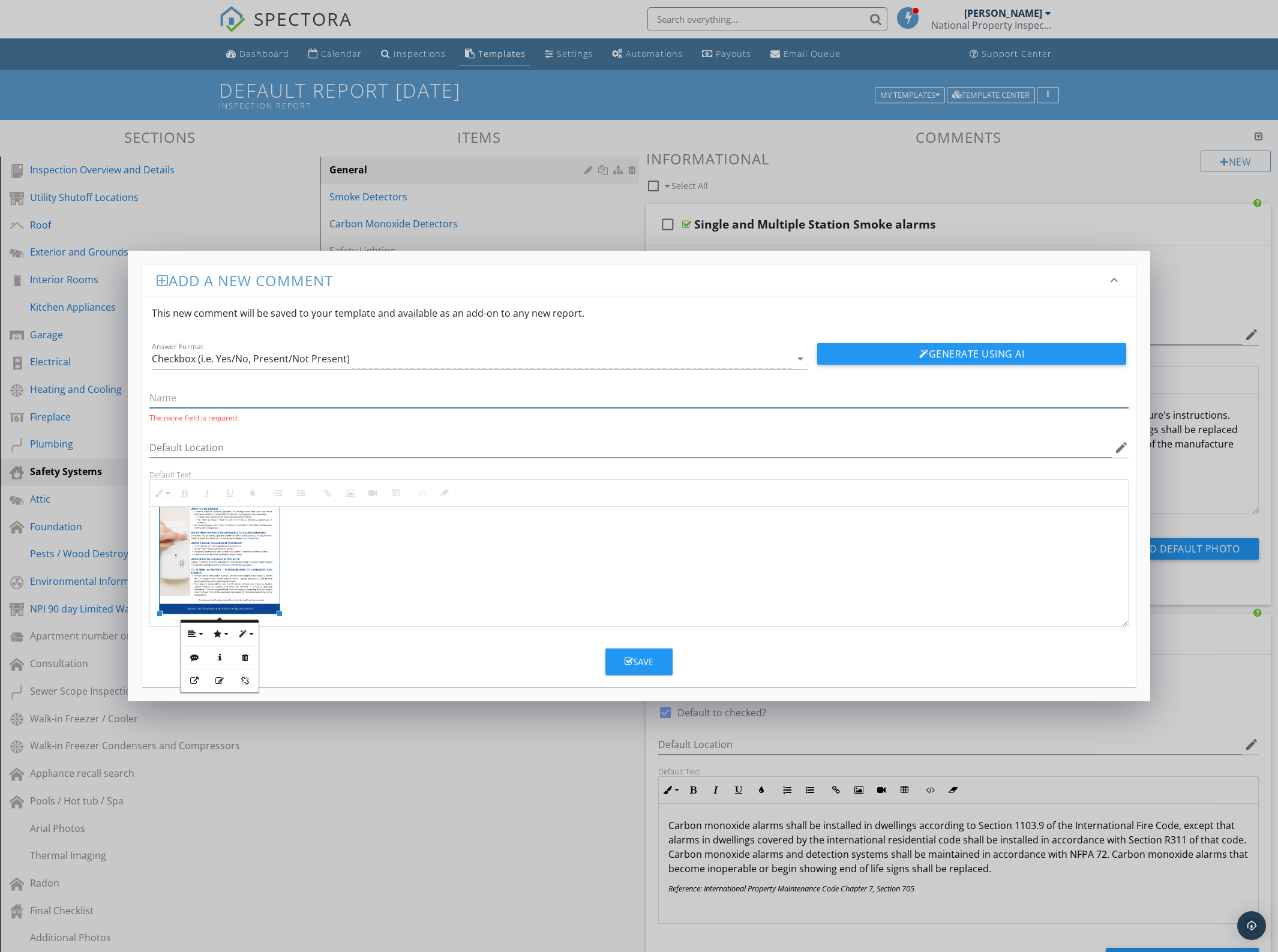
click at [318, 390] on input "text" at bounding box center [639, 398] width 979 height 20
click at [186, 401] on input "text" at bounding box center [639, 398] width 979 height 20
click at [370, 658] on div "Save" at bounding box center [639, 657] width 993 height 36
click at [392, 586] on div at bounding box center [639, 534] width 978 height 185
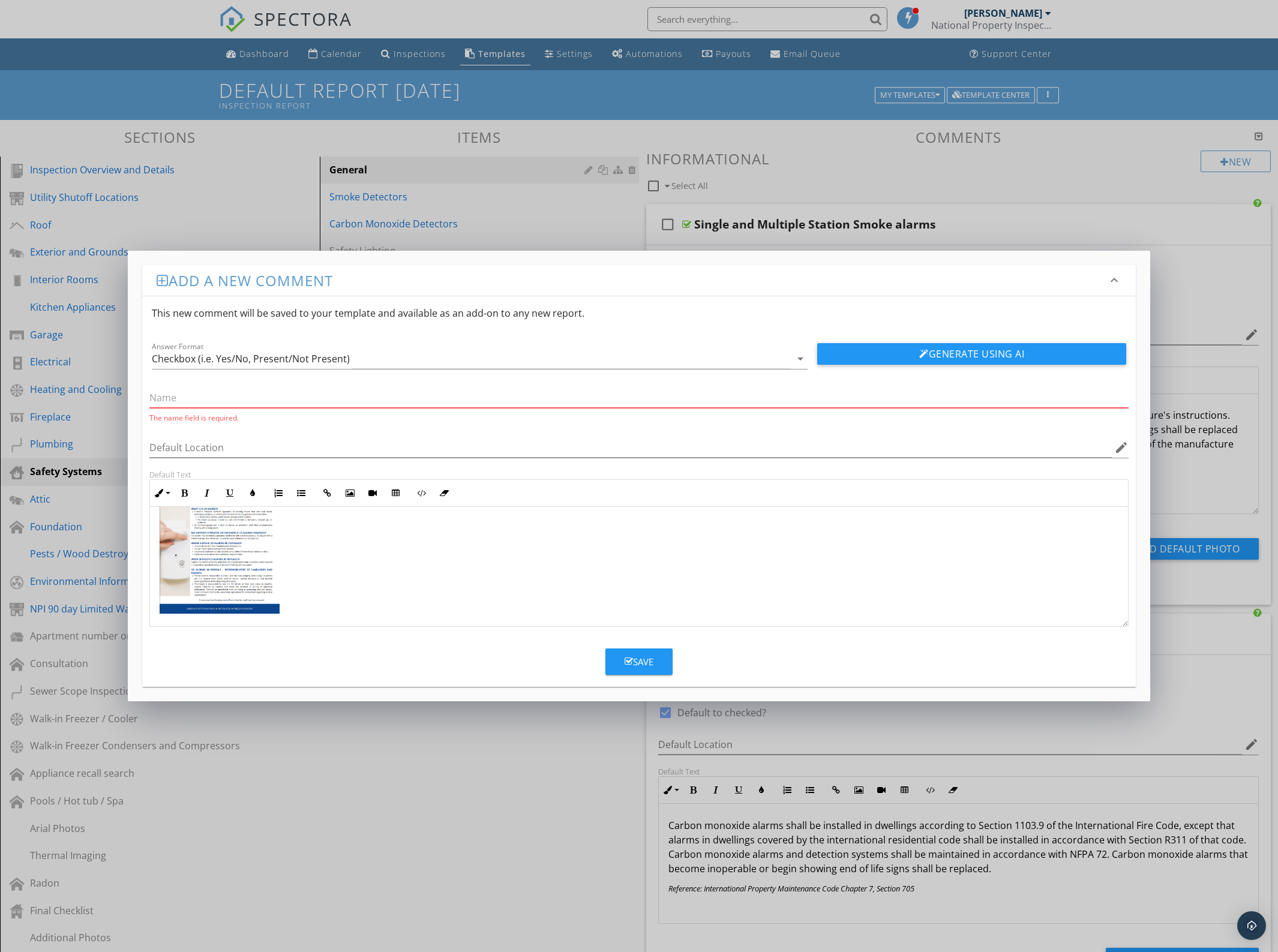
click at [260, 397] on input "text" at bounding box center [639, 398] width 979 height 20
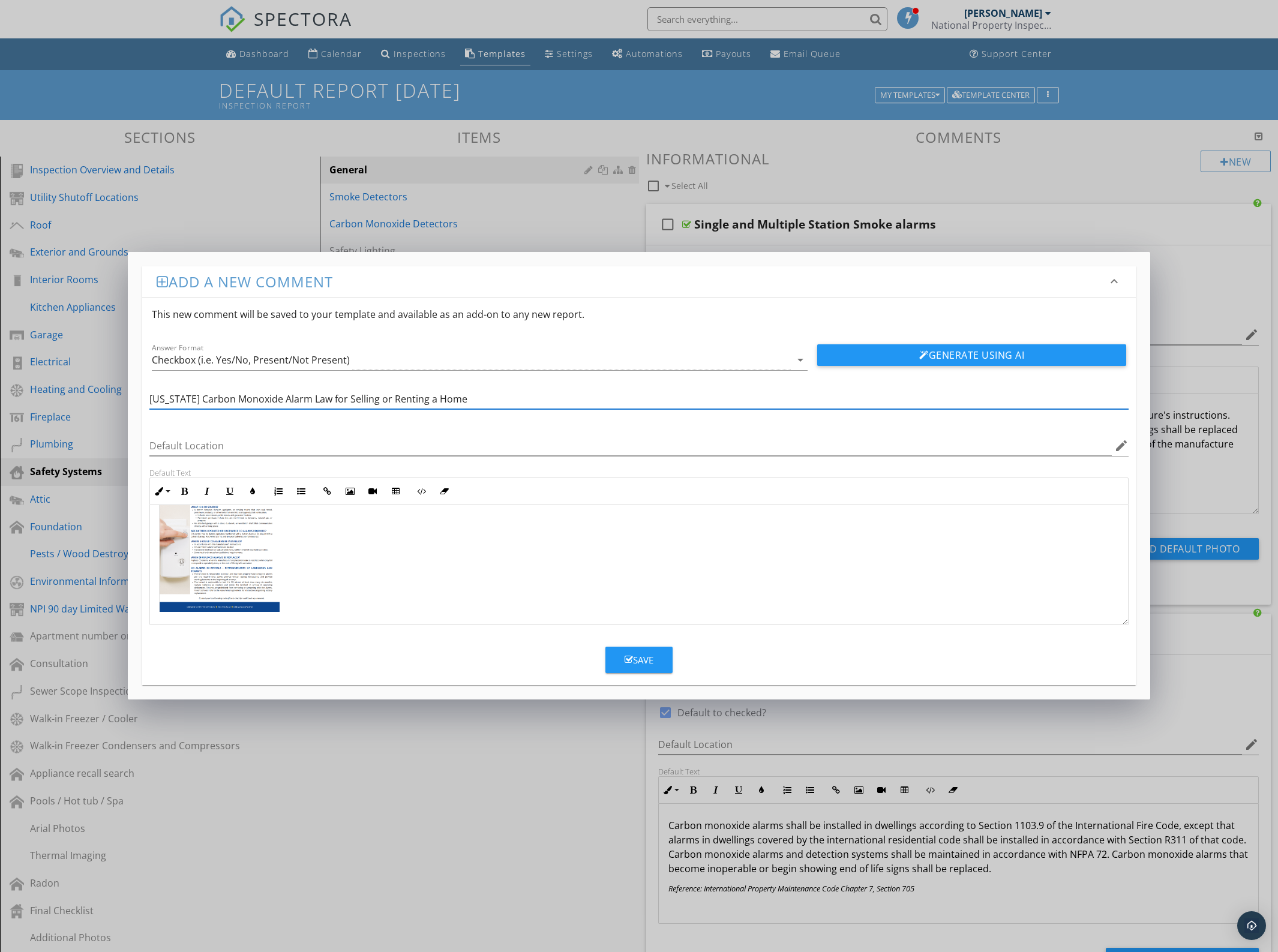
type input "Oregon Carbon Monoxide Alarm Law for Selling or Renting a Home"
click at [641, 661] on div "Save" at bounding box center [639, 661] width 29 height 14
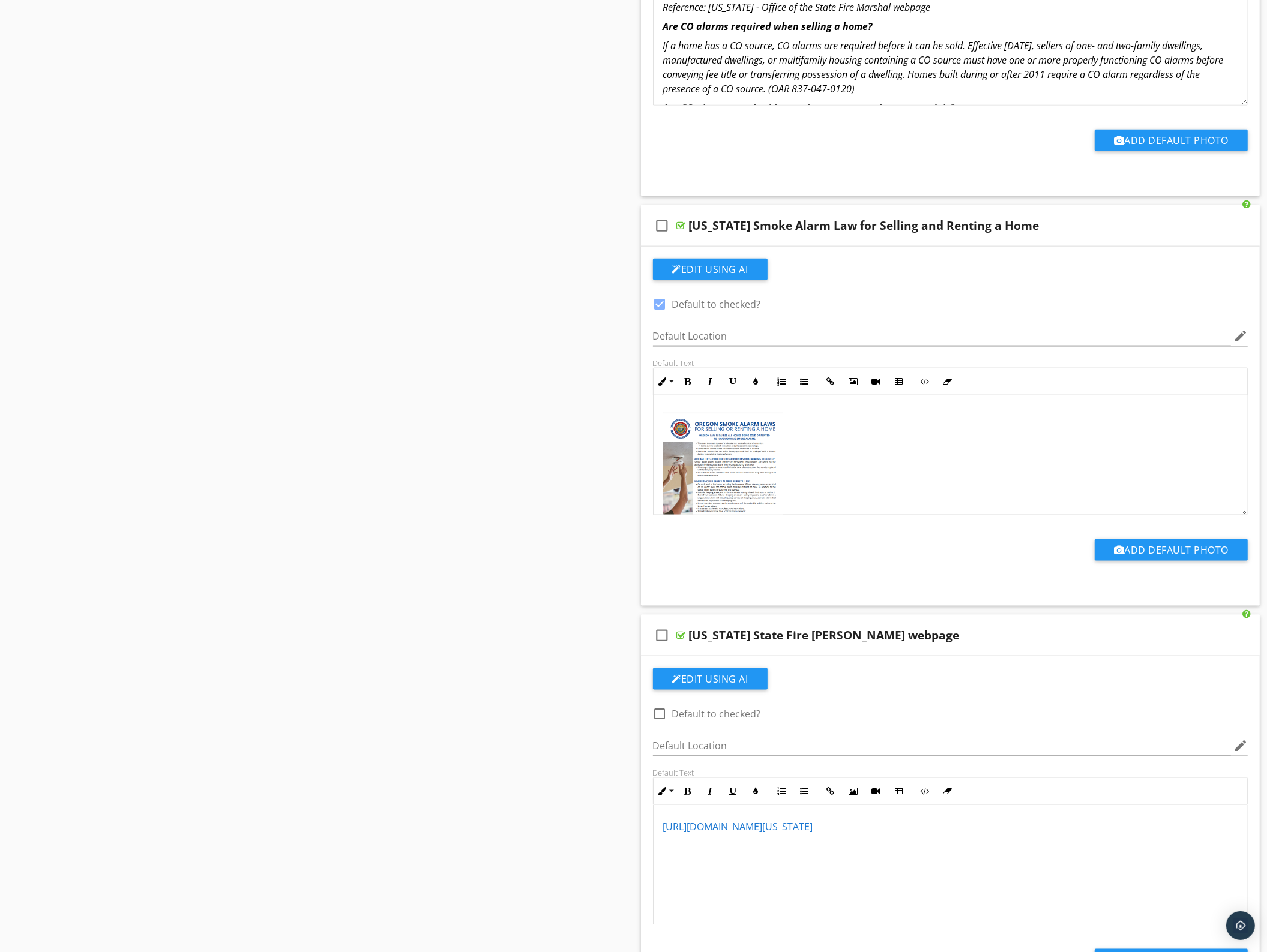
scroll to position [1875, 0]
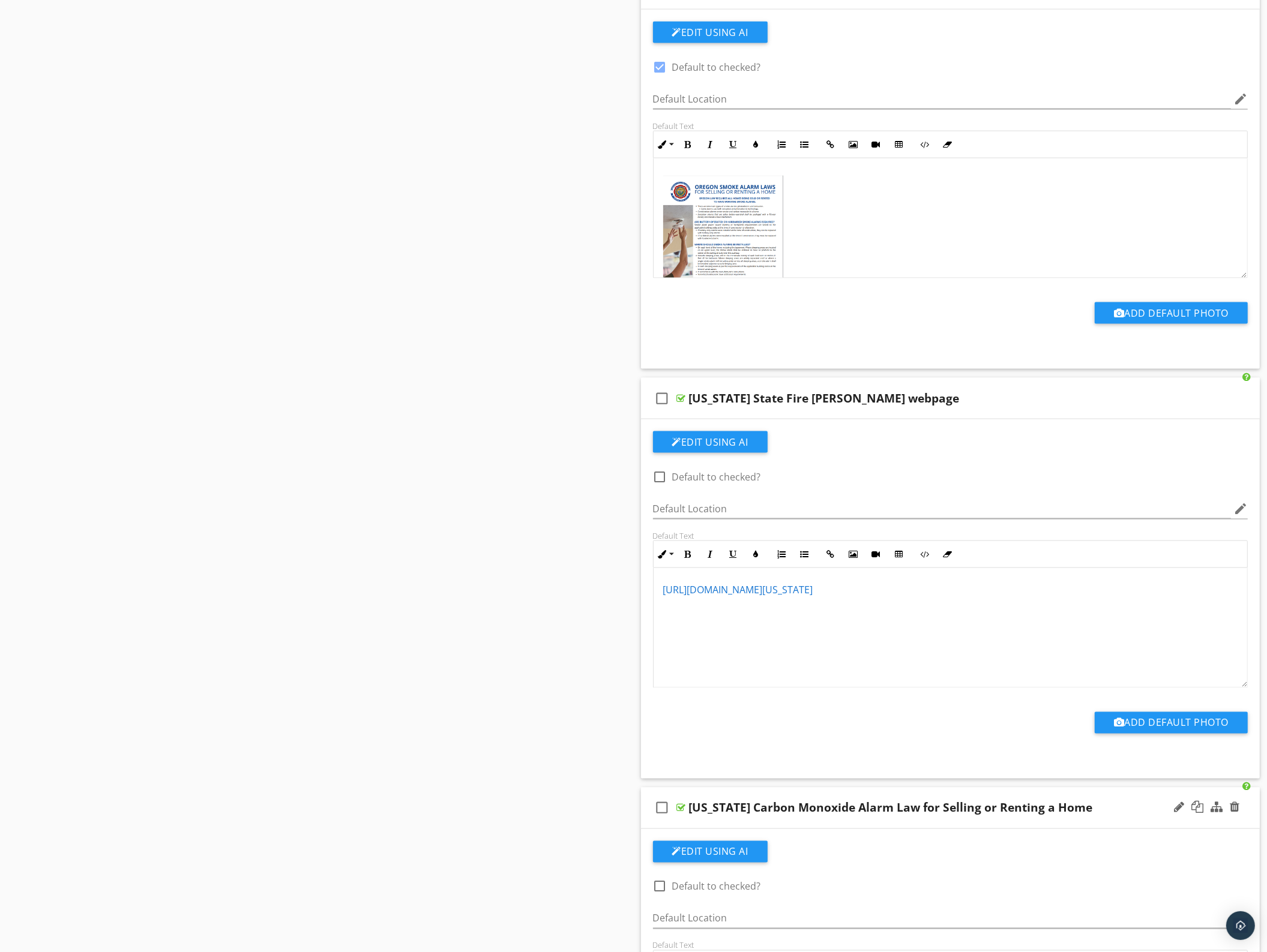
click at [657, 896] on div at bounding box center [660, 886] width 21 height 21
checkbox input "true"
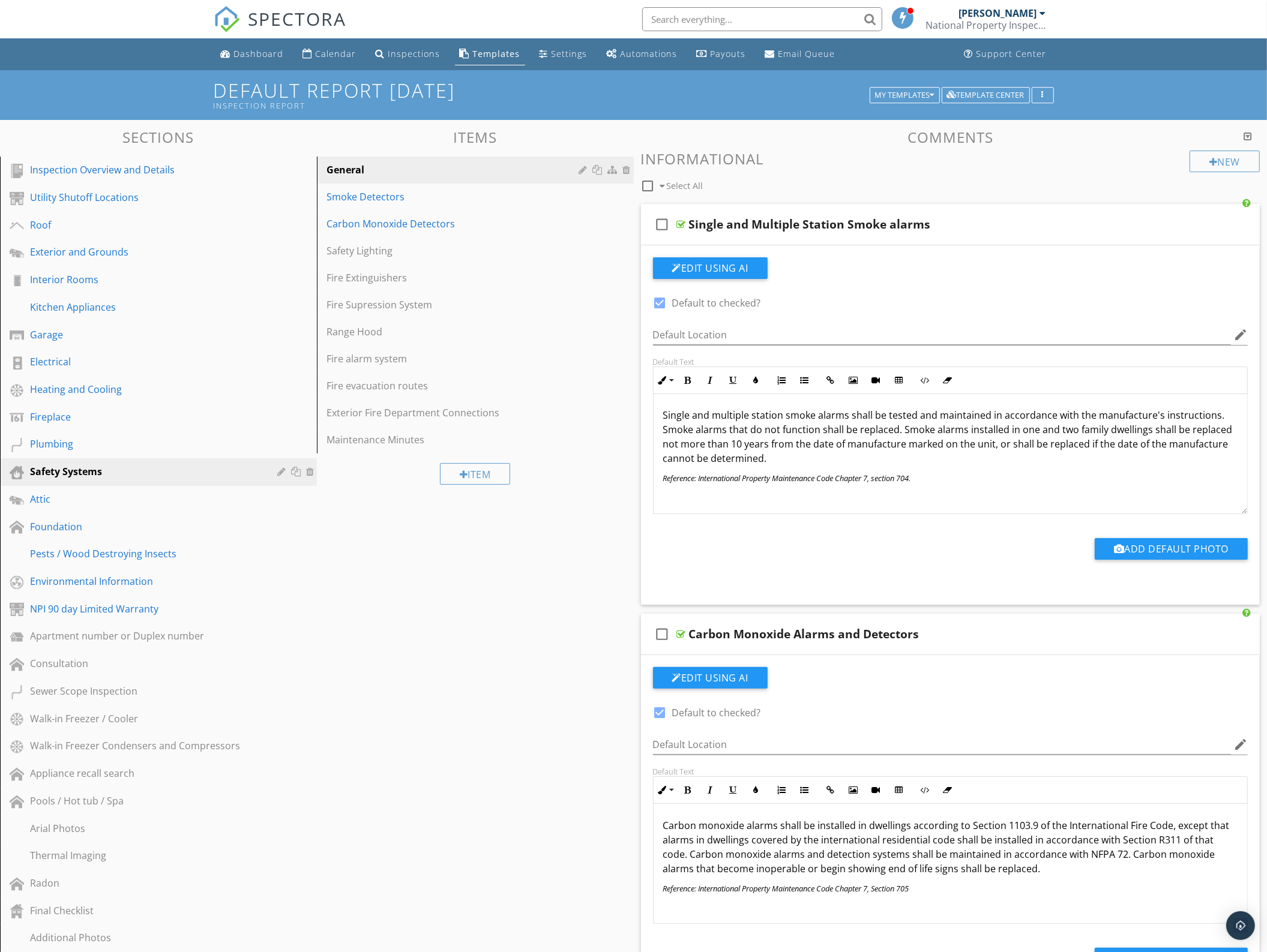
scroll to position [0, 0]
click at [1246, 134] on div at bounding box center [1248, 136] width 8 height 9
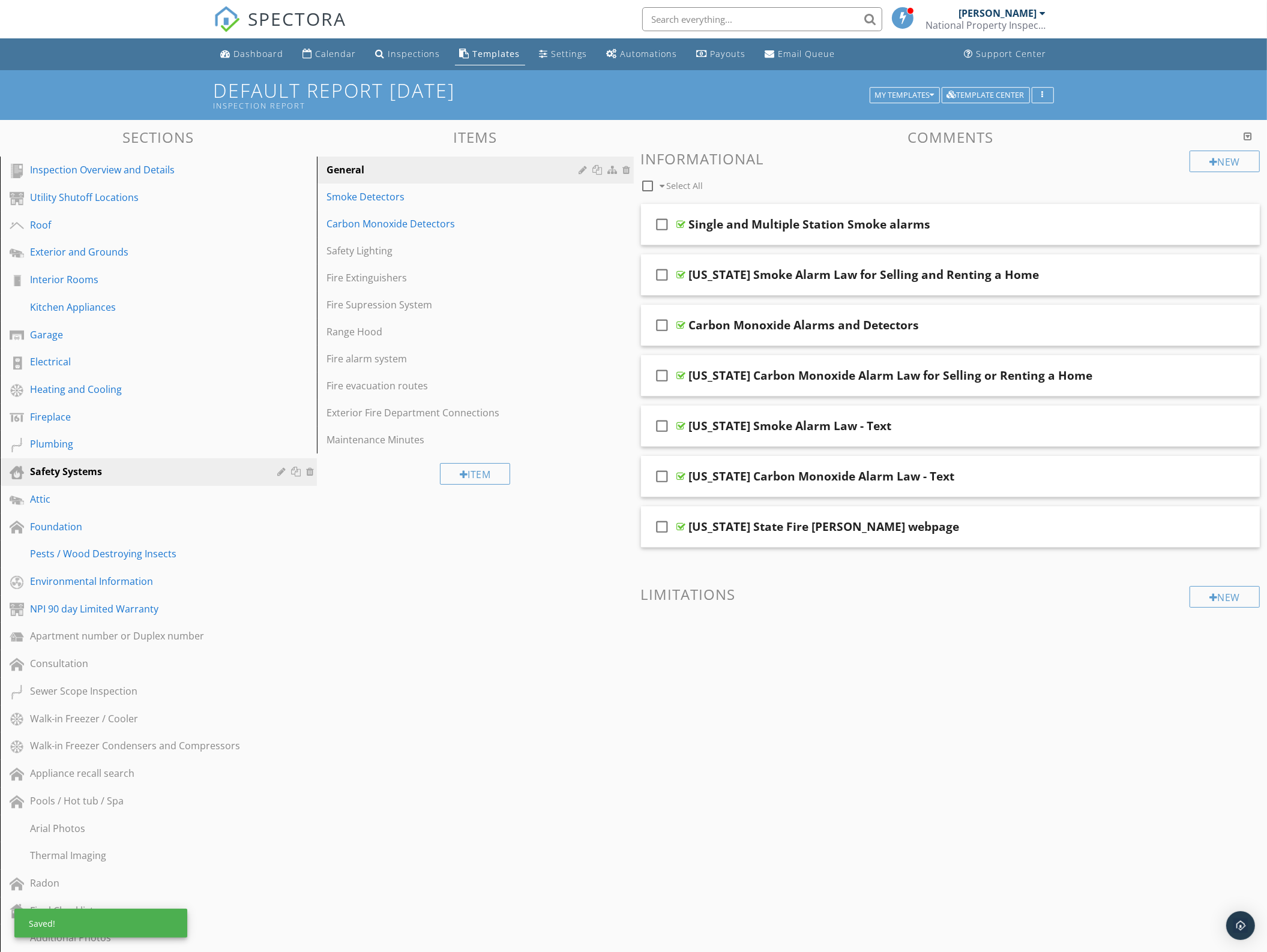
click at [995, 638] on span at bounding box center [950, 642] width 619 height 60
click at [1093, 375] on div "Oregon Carbon Monoxide Alarm Law for Selling or Renting a Home" at bounding box center [912, 375] width 447 height 14
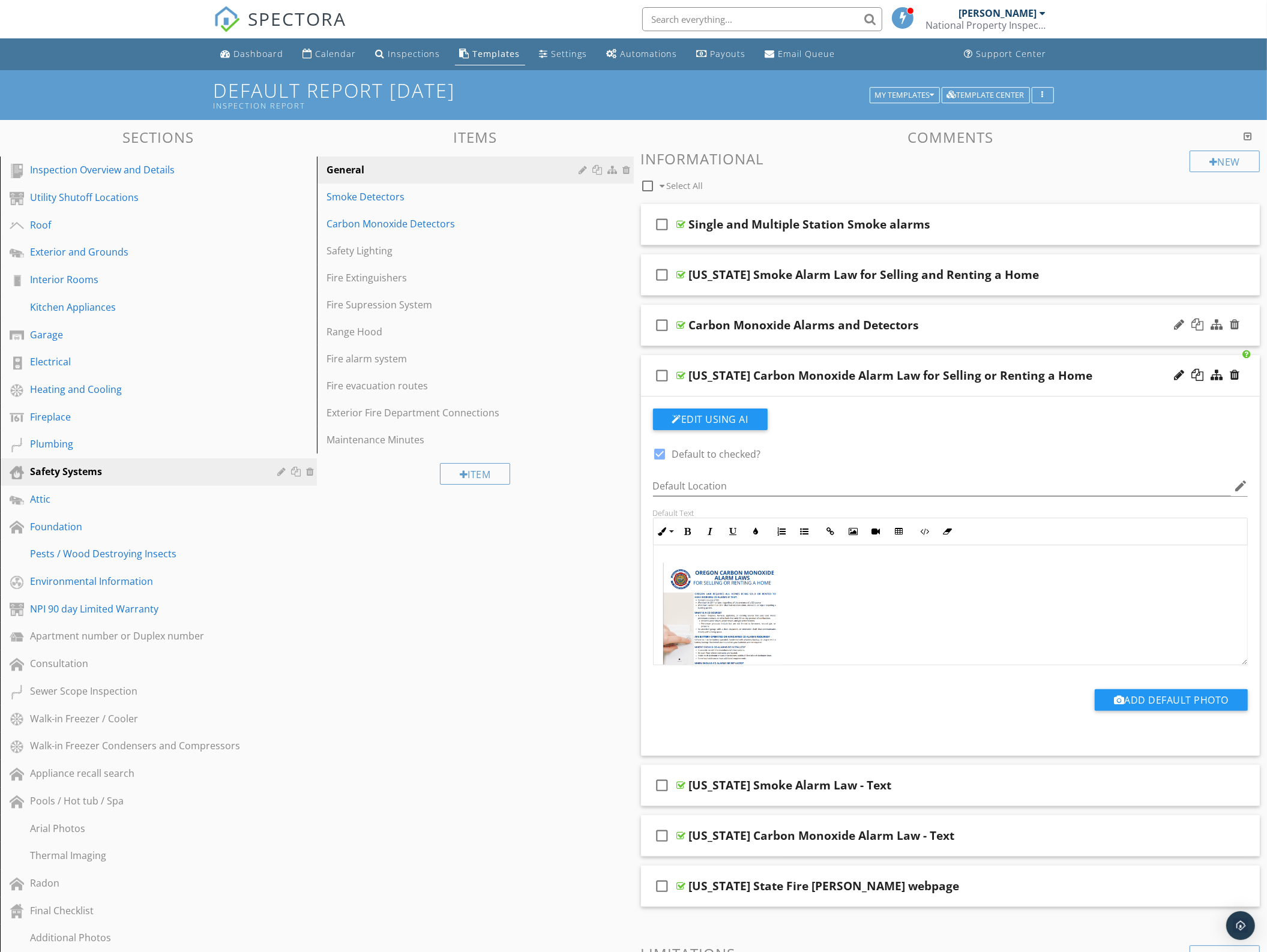
click at [1098, 328] on div "Carbon Monoxide Alarms and Detectors" at bounding box center [912, 325] width 447 height 14
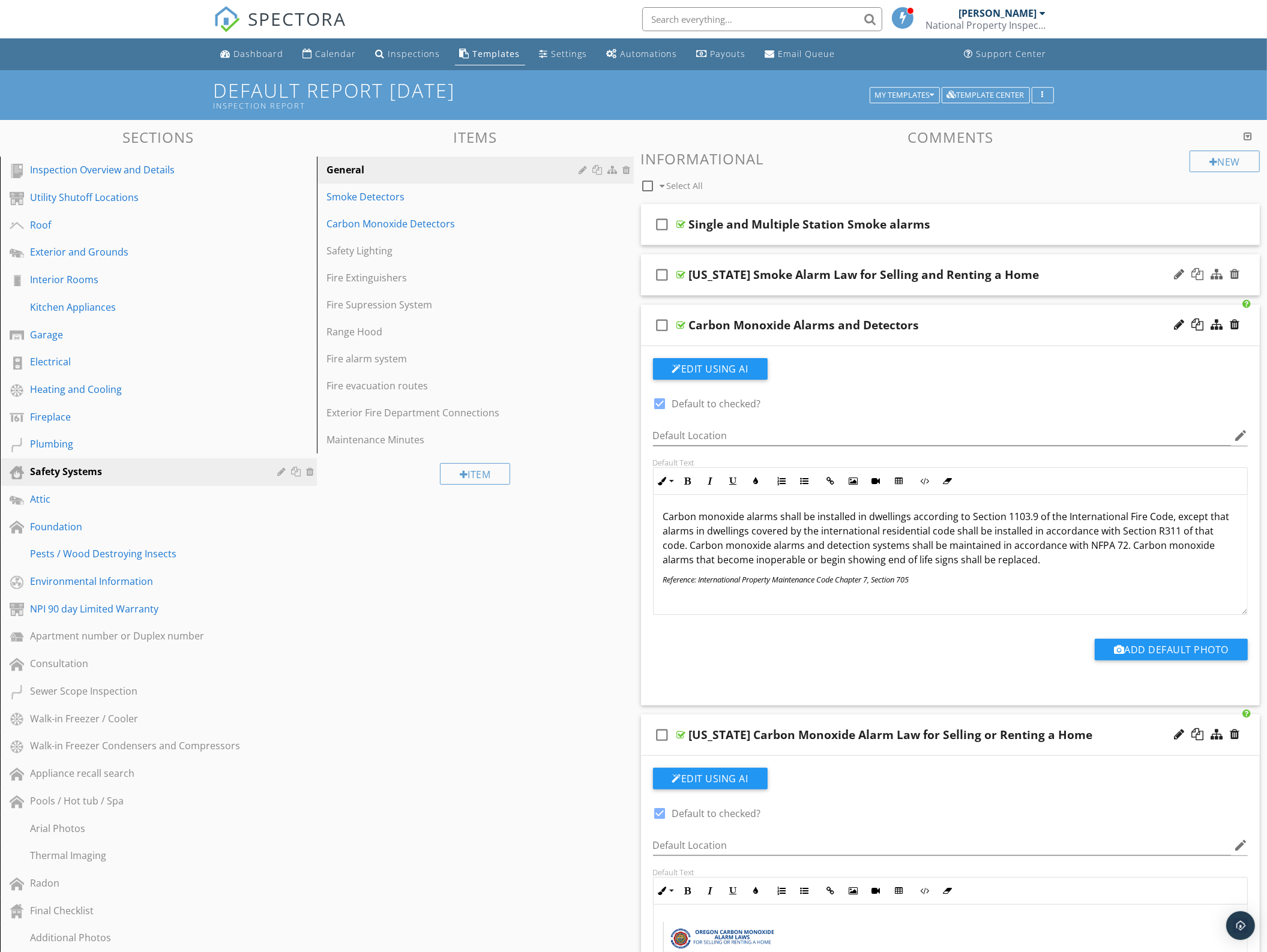
click at [1072, 290] on div "check_box_outline_blank Oregon Smoke Alarm Law for Selling and Renting a Home" at bounding box center [950, 275] width 619 height 41
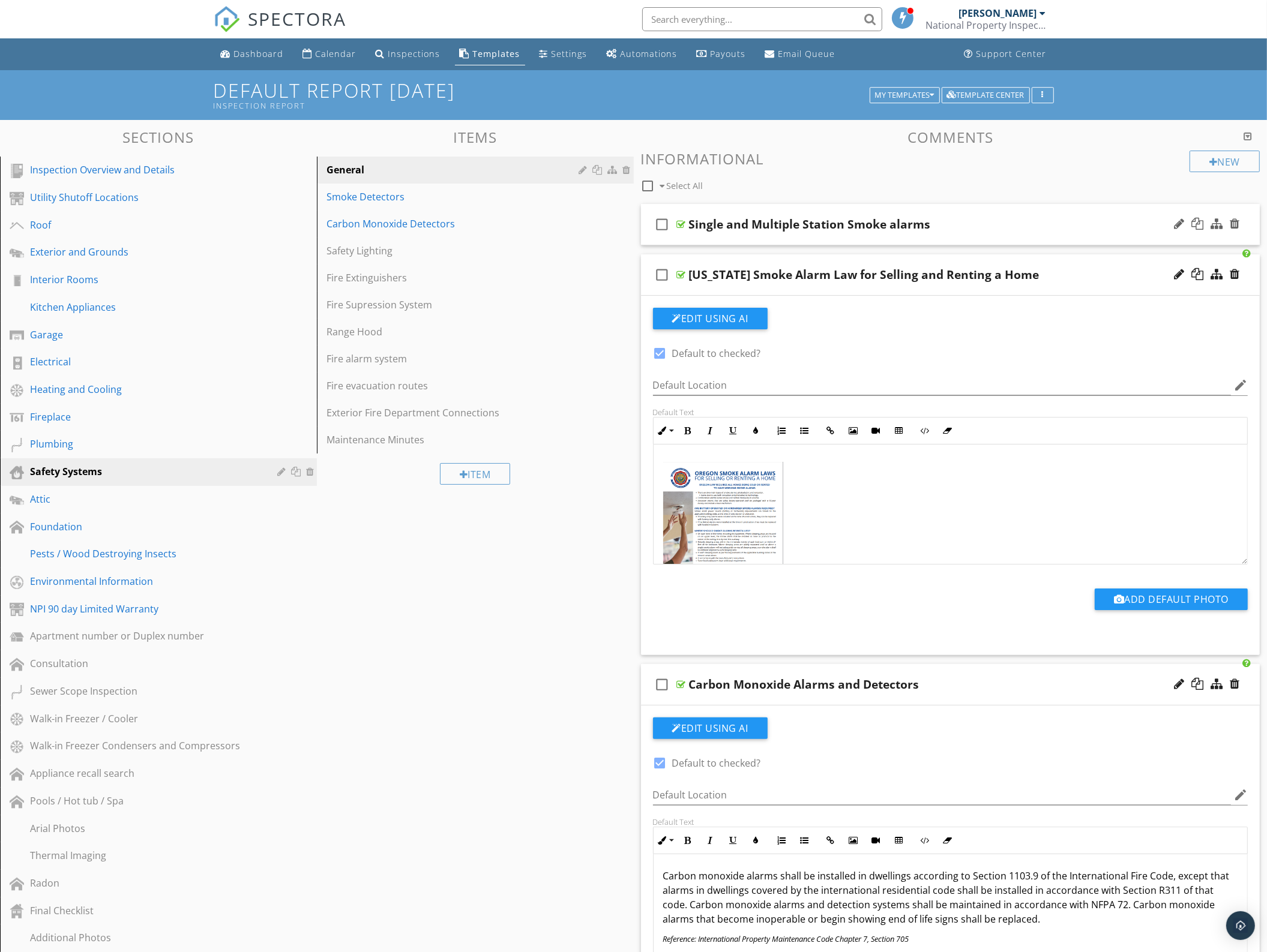
click at [1066, 235] on div "check_box_outline_blank Single and Multiple Station Smoke alarms" at bounding box center [950, 225] width 619 height 41
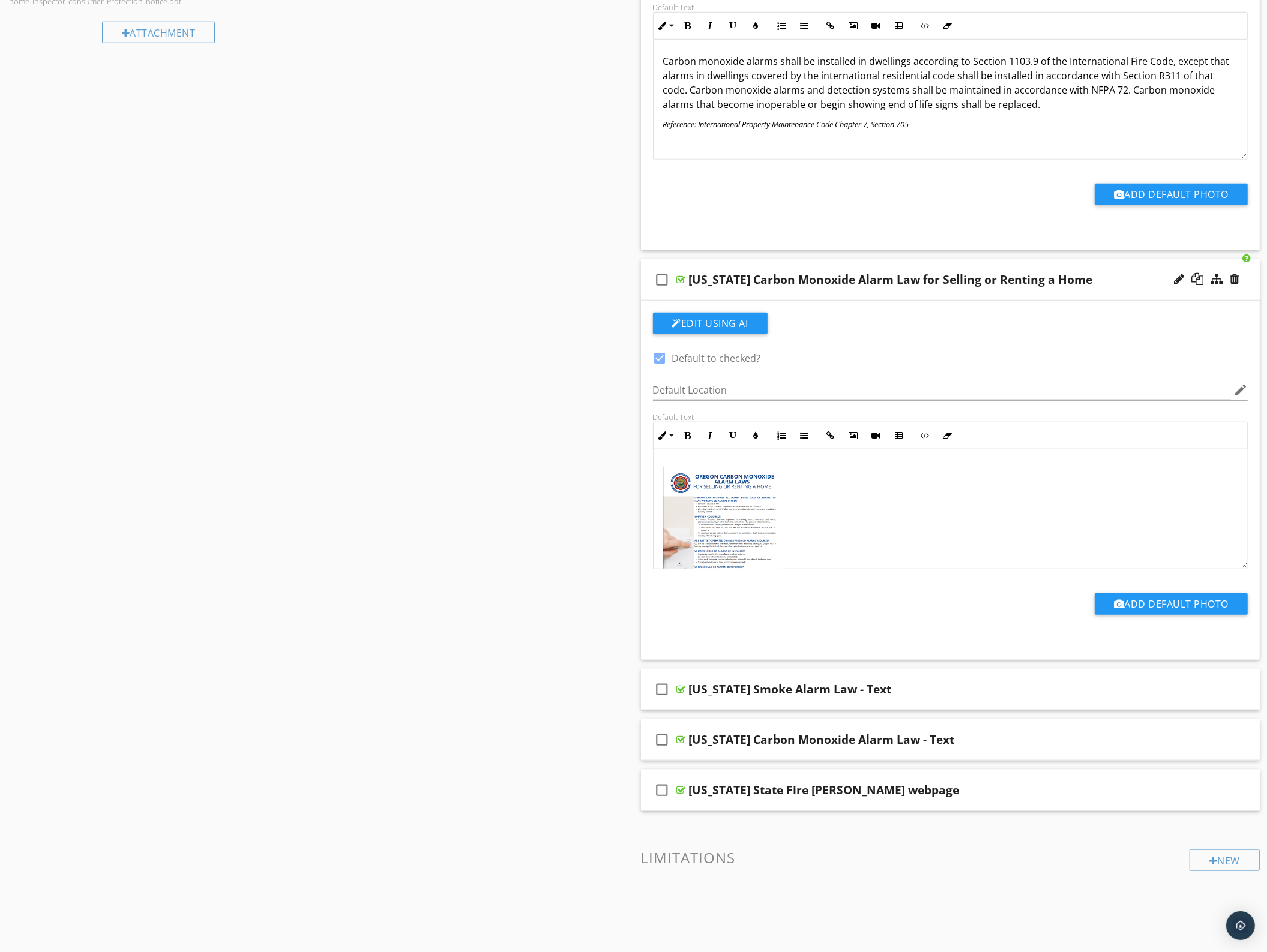
scroll to position [1200, 0]
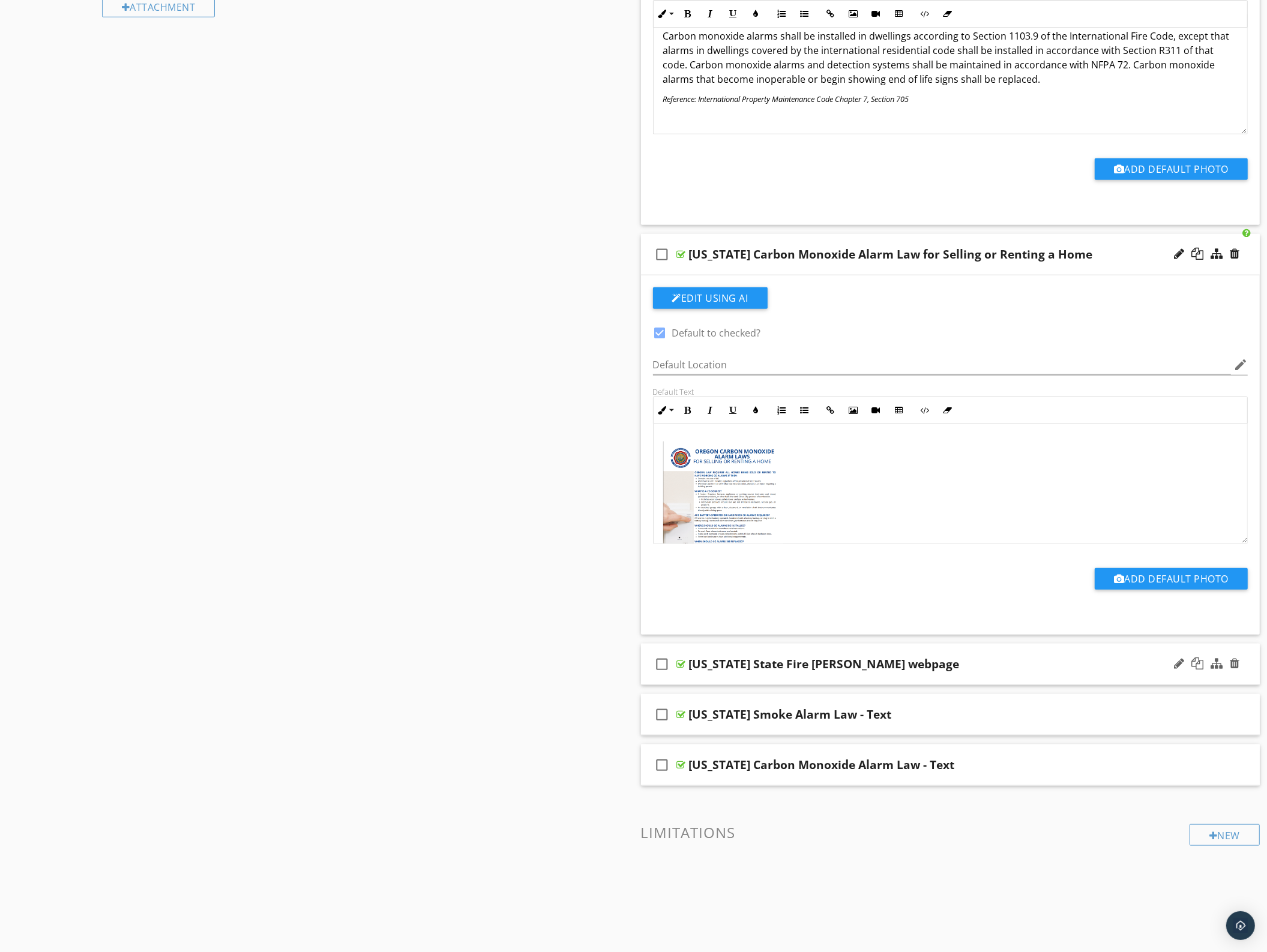
click at [961, 676] on div "check_box_outline_blank Oregon State Fire Marshall webpage" at bounding box center [950, 664] width 619 height 41
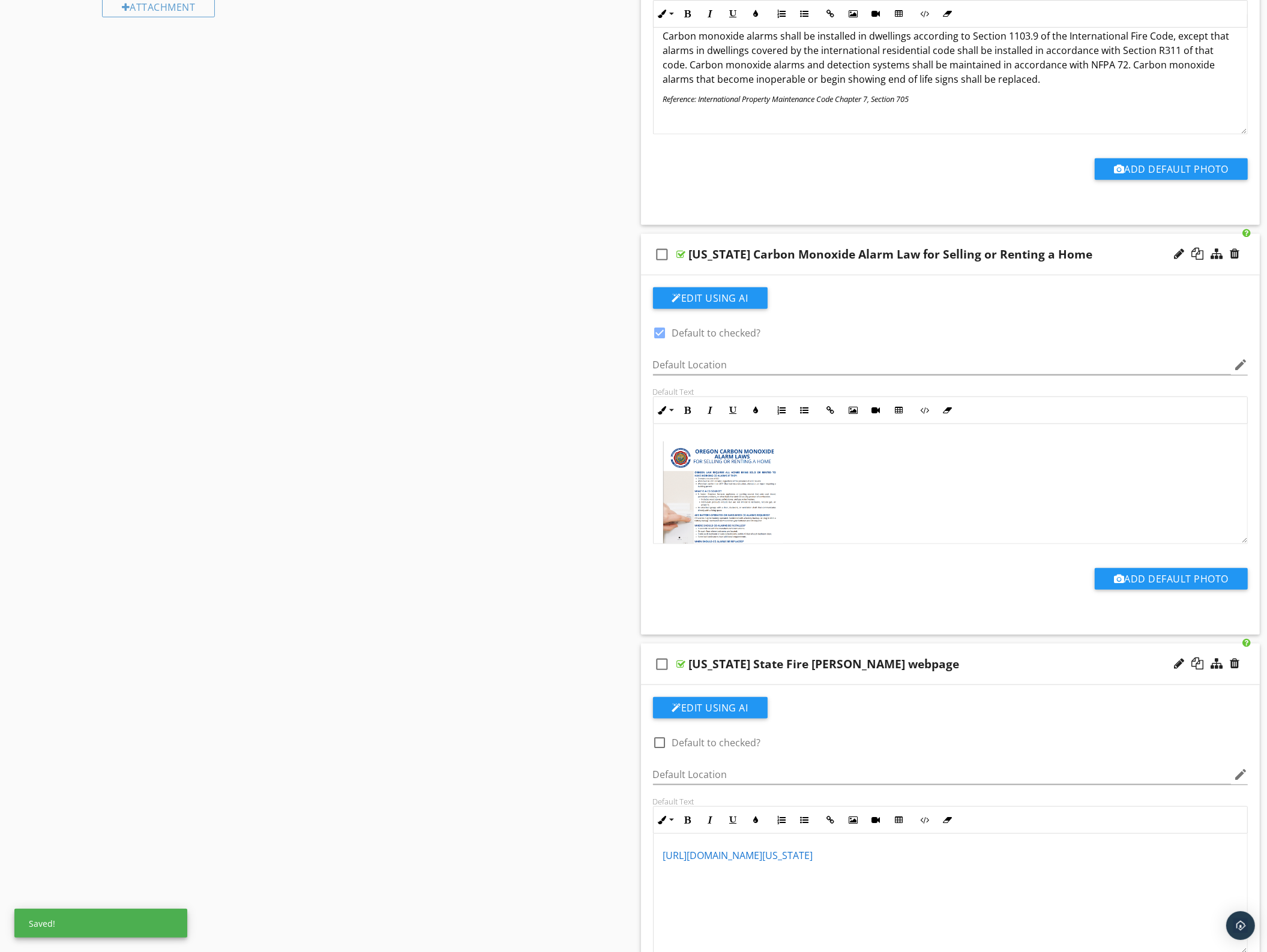
click at [385, 766] on div "Sections Inspection Overview and Details Utility Shutoff Locations Roof Exterio…" at bounding box center [633, 113] width 1267 height 2388
click at [661, 744] on div at bounding box center [660, 742] width 21 height 21
checkbox input "true"
click at [628, 747] on div "Sections Inspection Overview and Details Utility Shutoff Locations Roof Exterio…" at bounding box center [633, 113] width 1267 height 2388
click at [455, 468] on div "Sections Inspection Overview and Details Utility Shutoff Locations Roof Exterio…" at bounding box center [633, 113] width 1267 height 2388
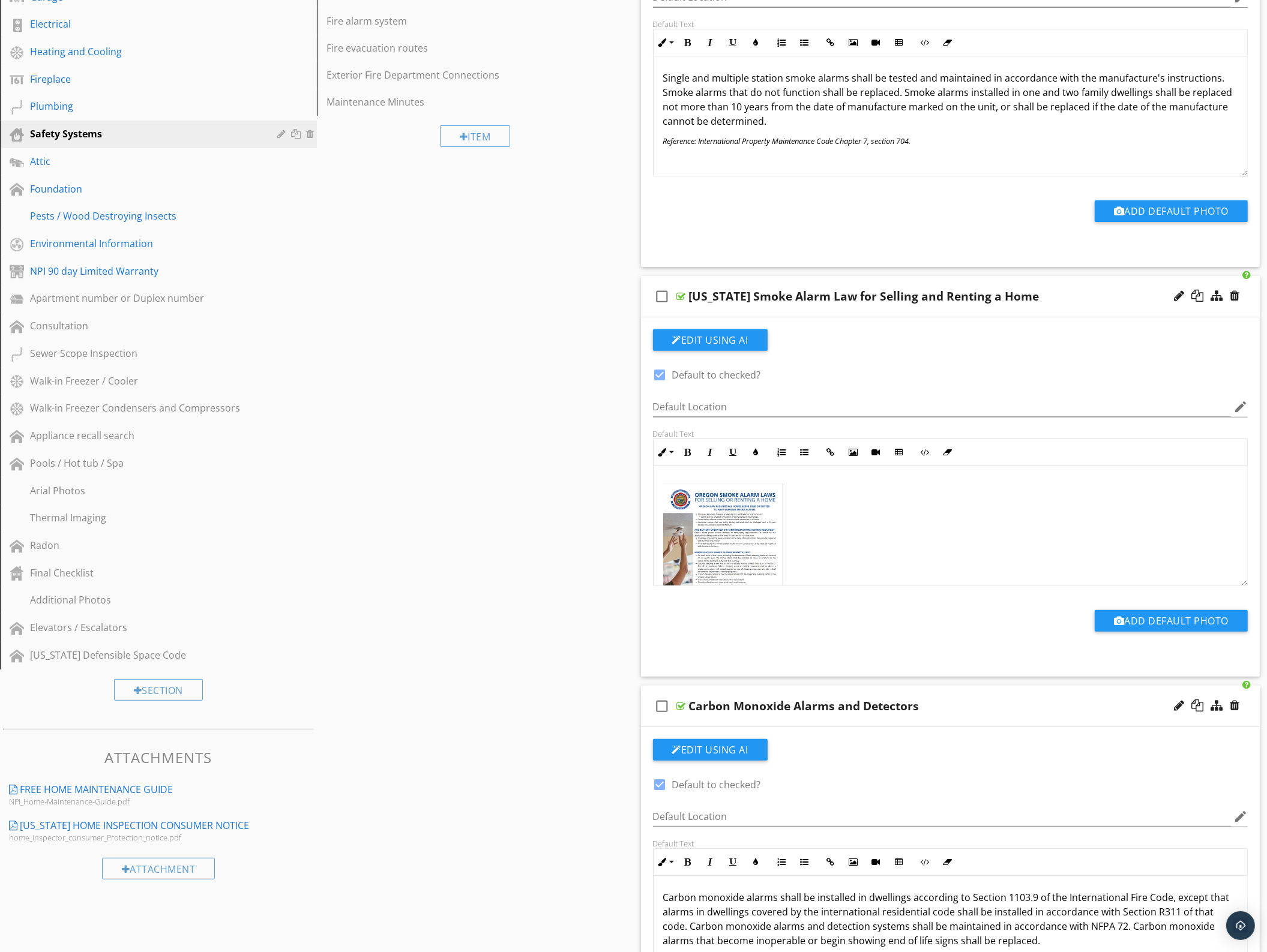
scroll to position [0, 0]
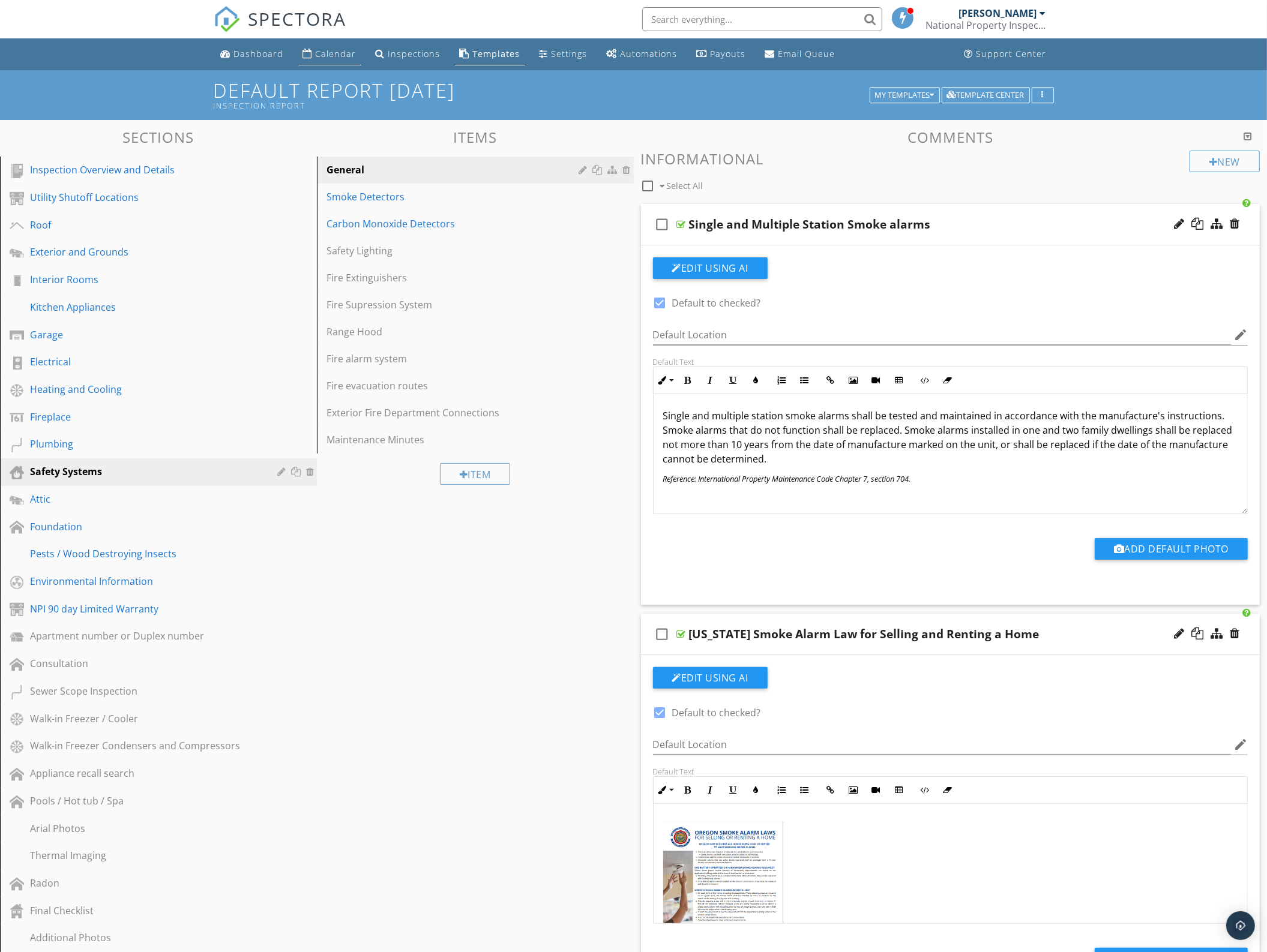
click at [318, 54] on div "Calendar" at bounding box center [336, 54] width 41 height 11
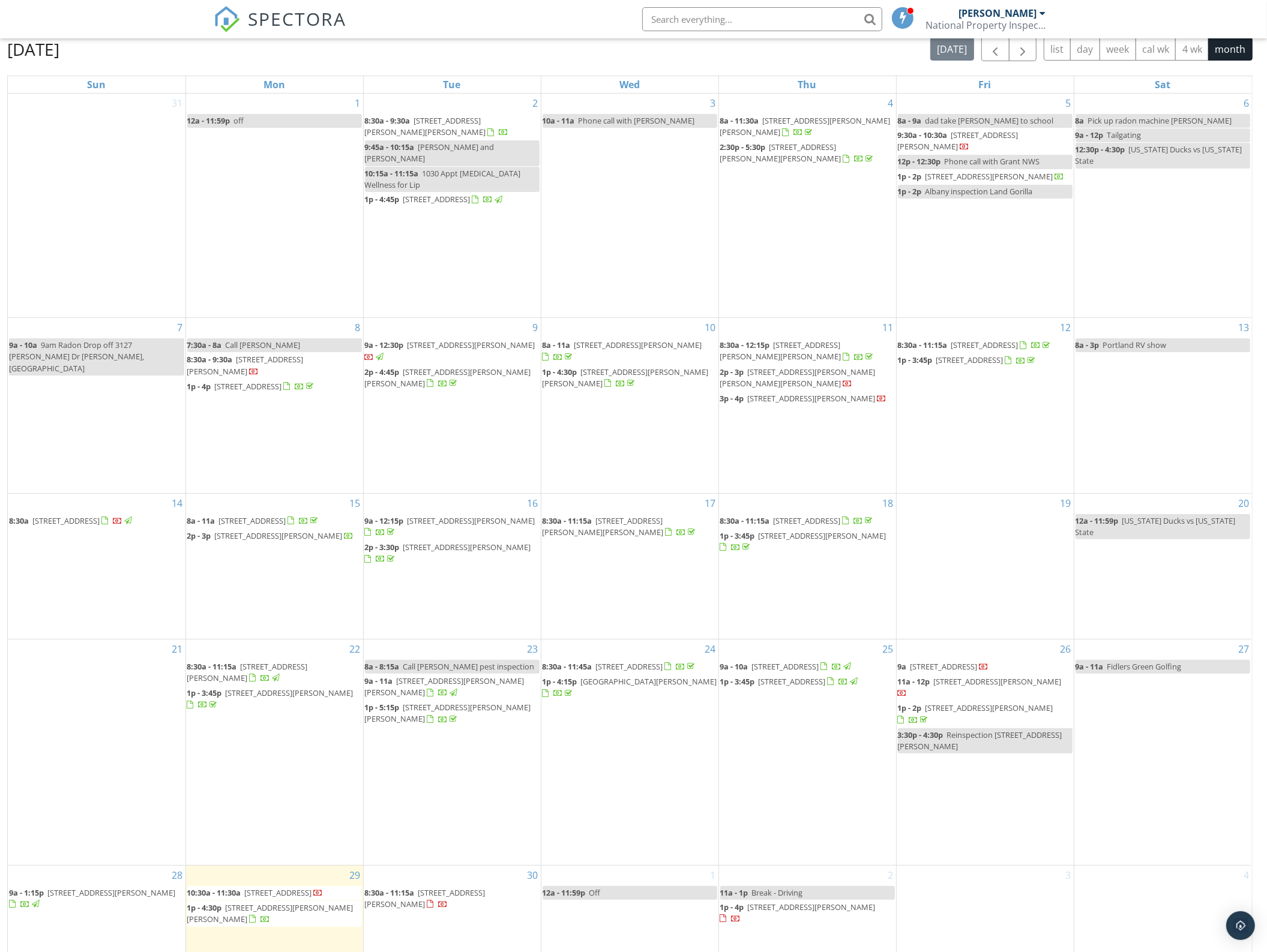
scroll to position [160, 0]
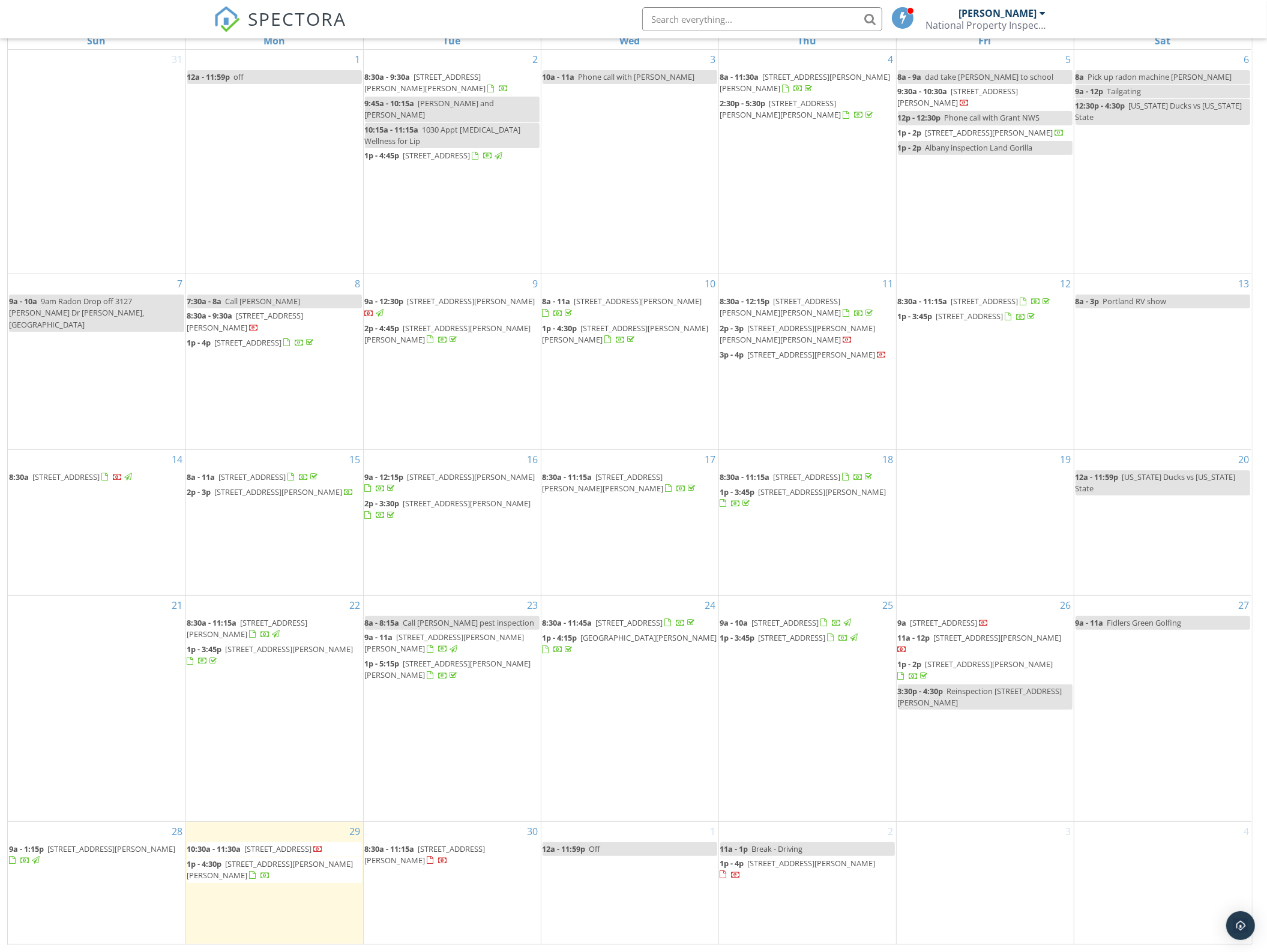
click at [274, 859] on span "[STREET_ADDRESS][PERSON_NAME][PERSON_NAME]" at bounding box center [270, 869] width 166 height 22
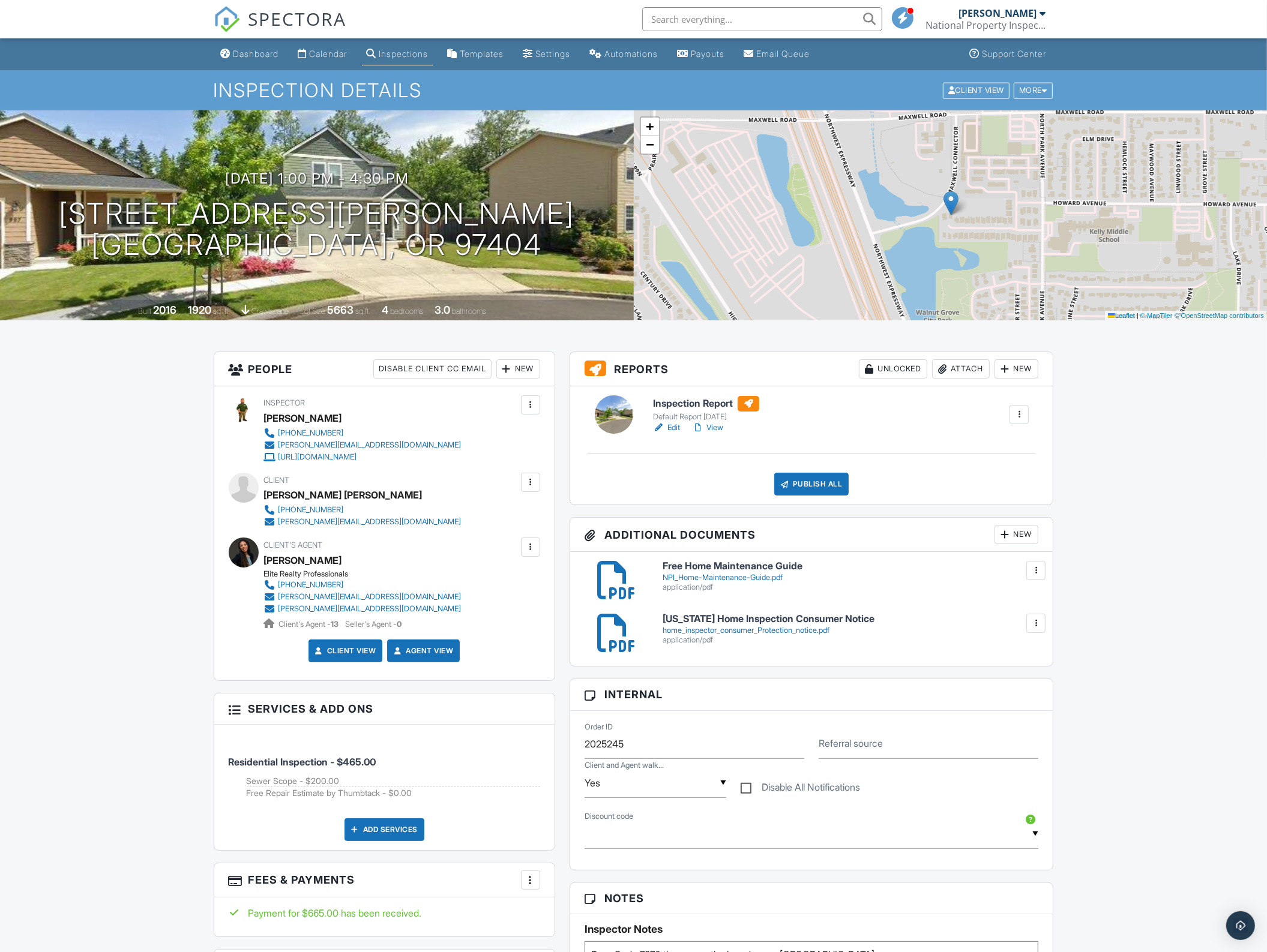
click at [1020, 418] on div at bounding box center [1019, 414] width 12 height 12
click at [979, 512] on div "Delete" at bounding box center [984, 508] width 25 height 13
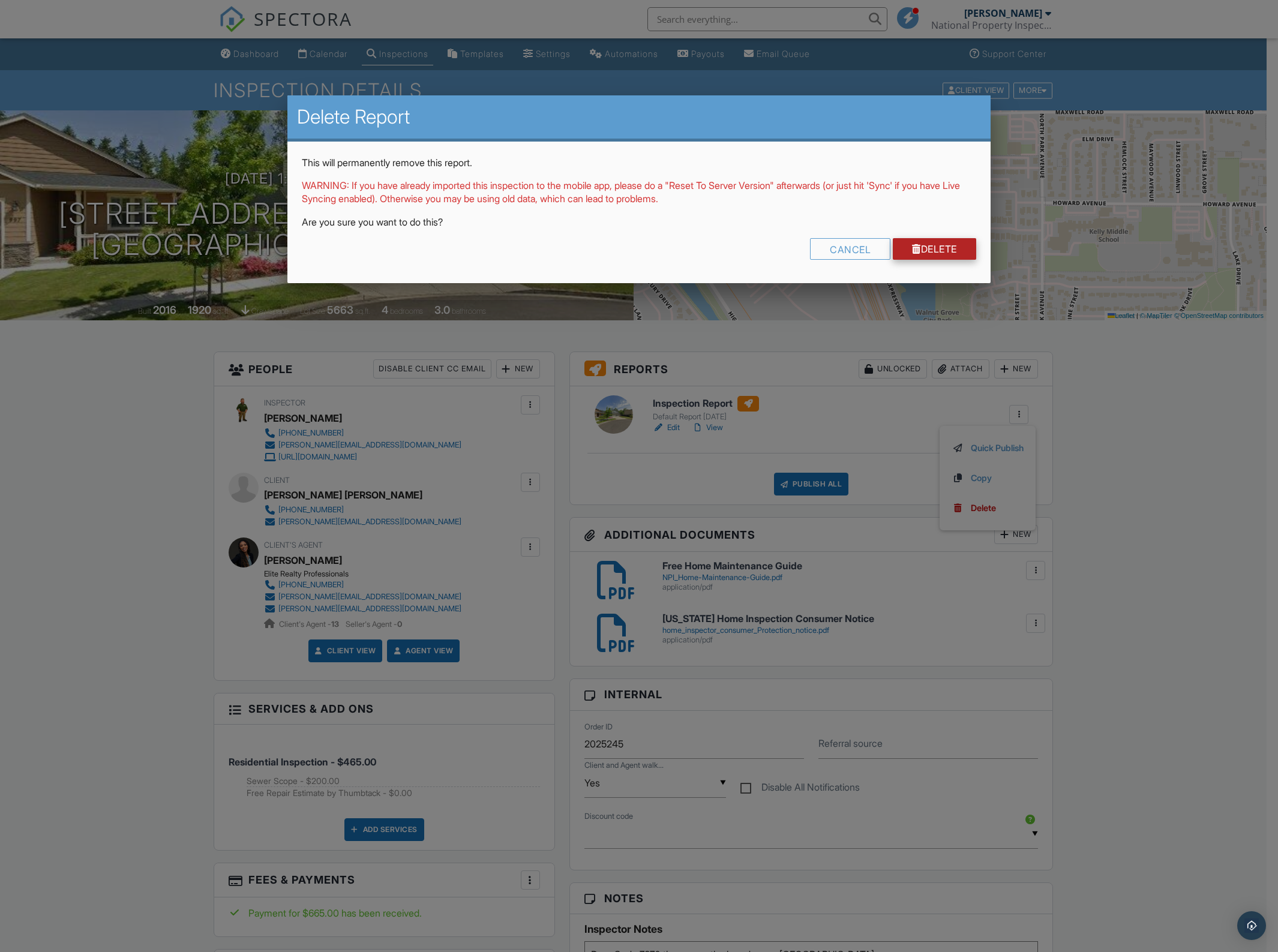
click at [961, 253] on link "Delete" at bounding box center [934, 249] width 83 height 22
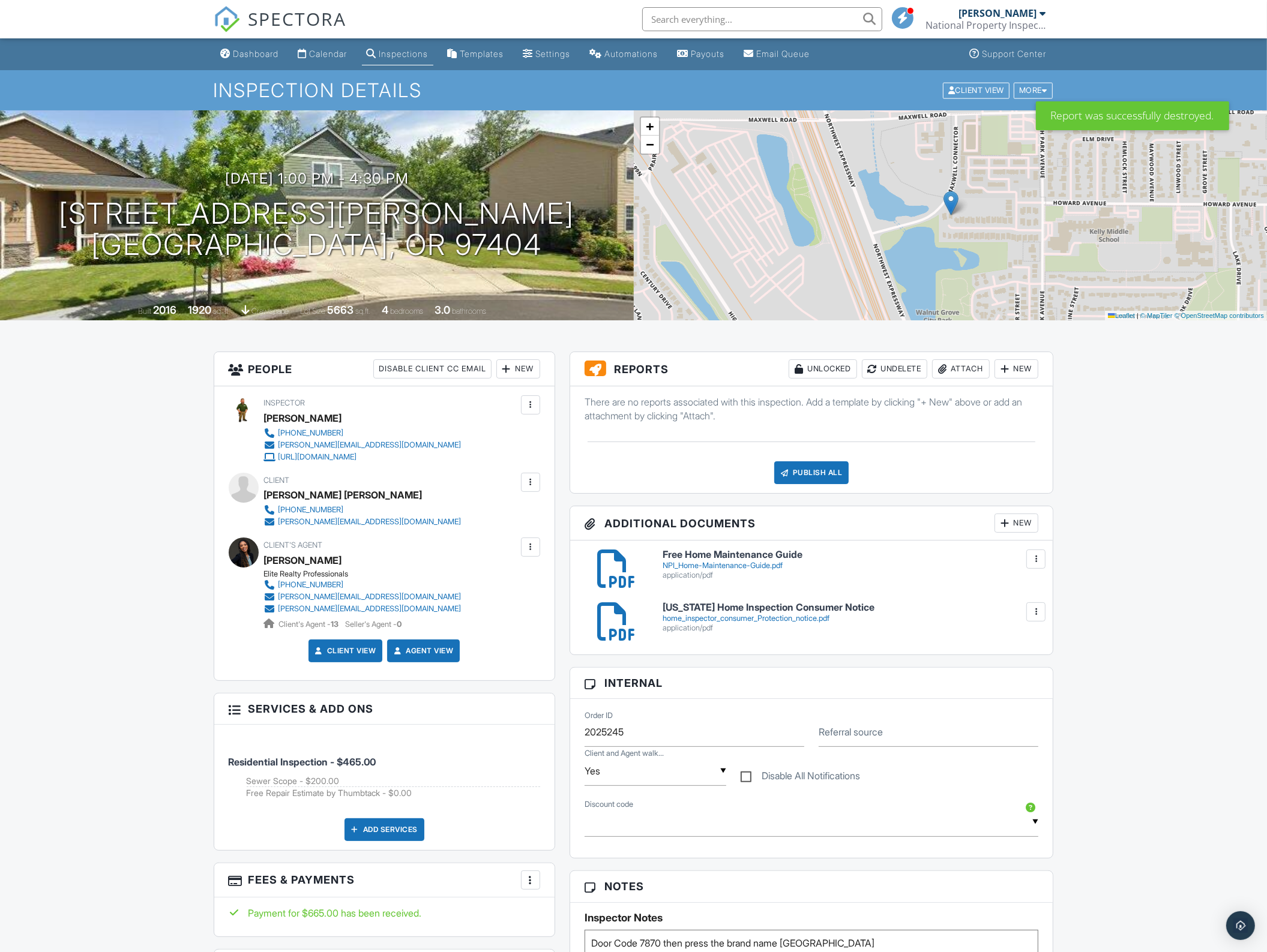
click at [1037, 561] on div at bounding box center [1035, 559] width 12 height 12
click at [1019, 613] on link "Delete" at bounding box center [1011, 612] width 44 height 13
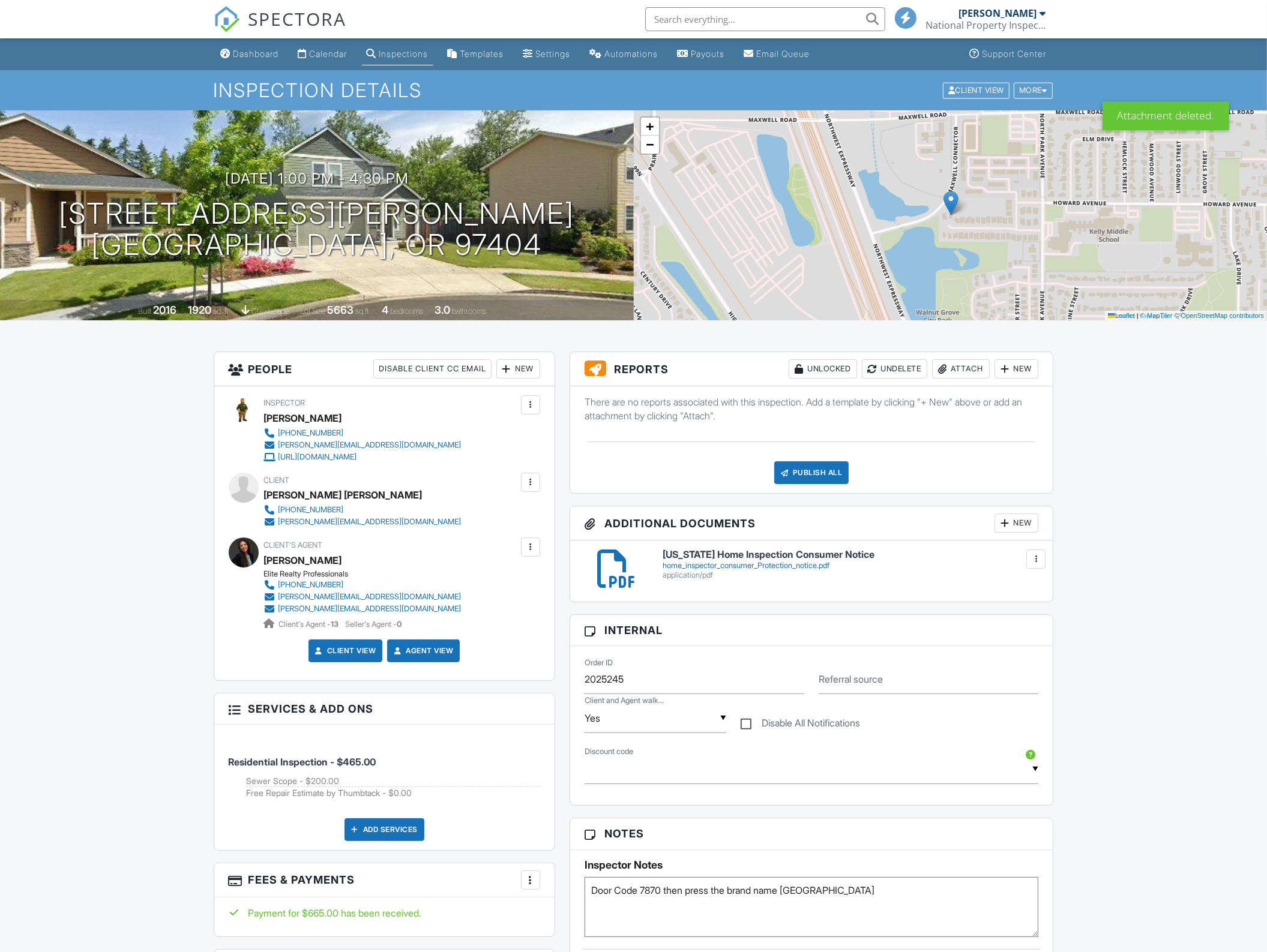
click at [1034, 559] on div at bounding box center [1035, 559] width 12 height 12
click at [1011, 615] on link "Delete" at bounding box center [1011, 612] width 44 height 13
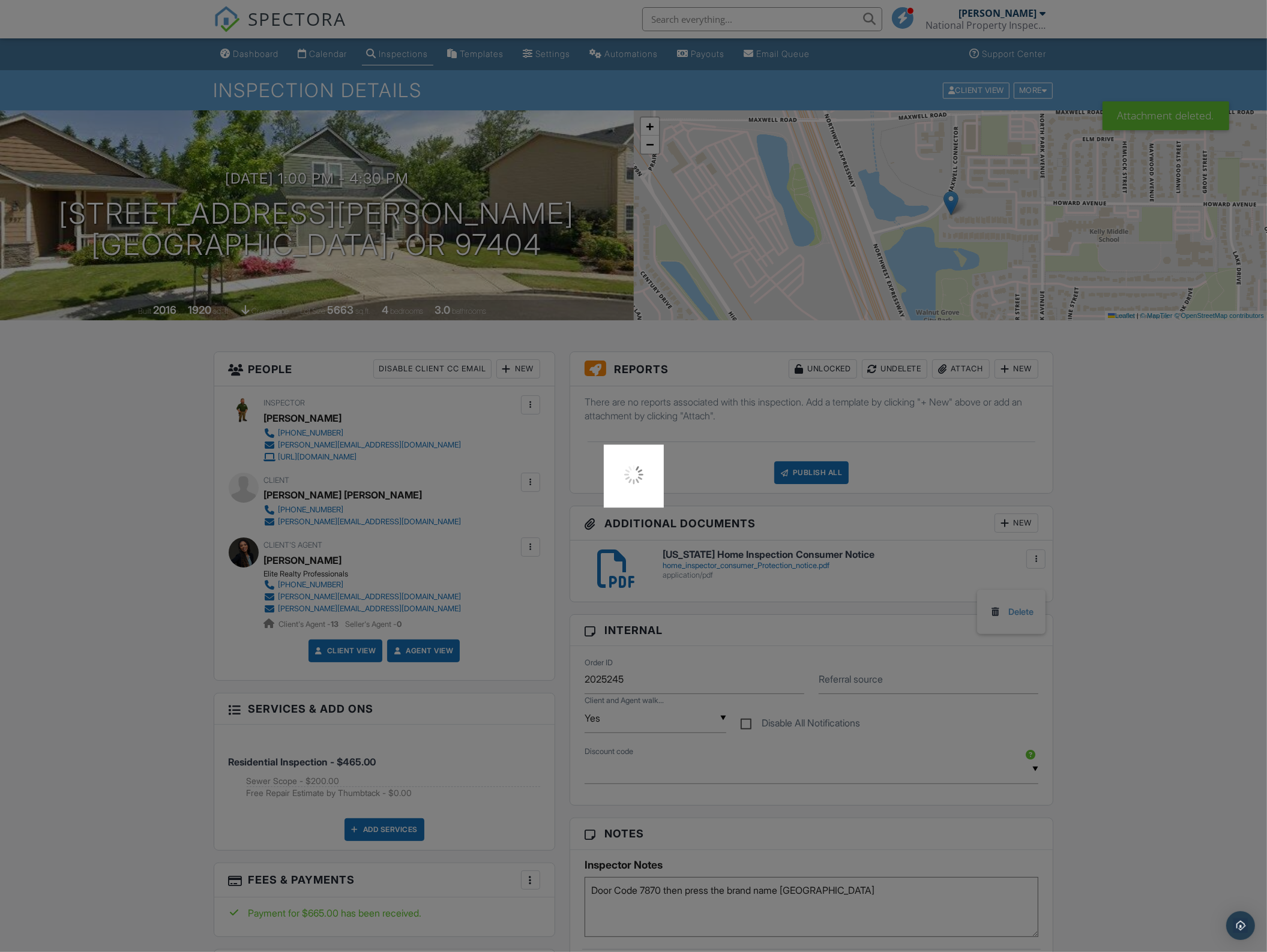
click at [1224, 517] on div at bounding box center [633, 476] width 1267 height 952
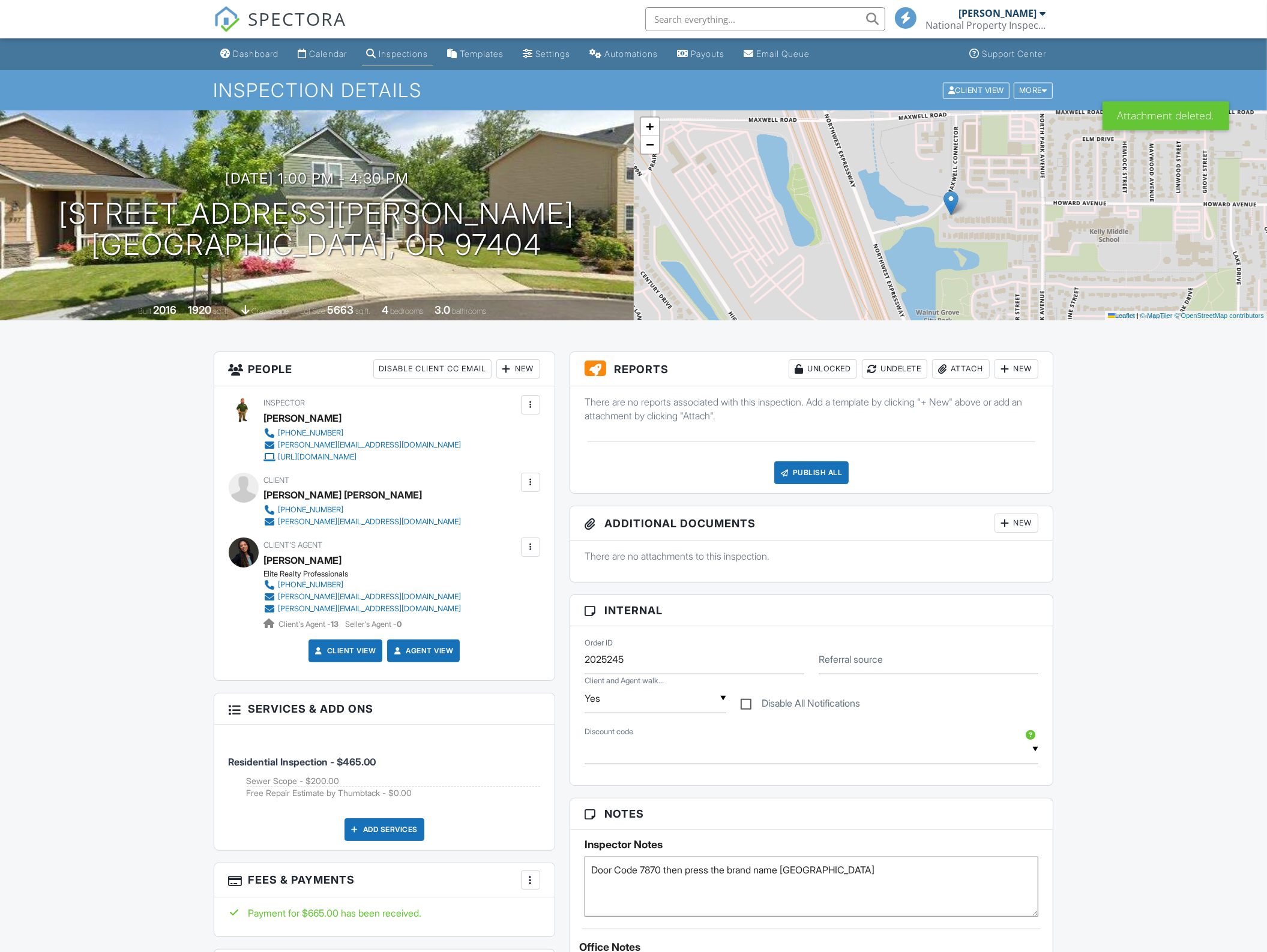
click at [1171, 514] on div "Dashboard Calendar Inspections Templates Settings Automations Payouts Email Que…" at bounding box center [633, 963] width 1267 height 1850
click at [1012, 369] on div "New" at bounding box center [1016, 369] width 44 height 19
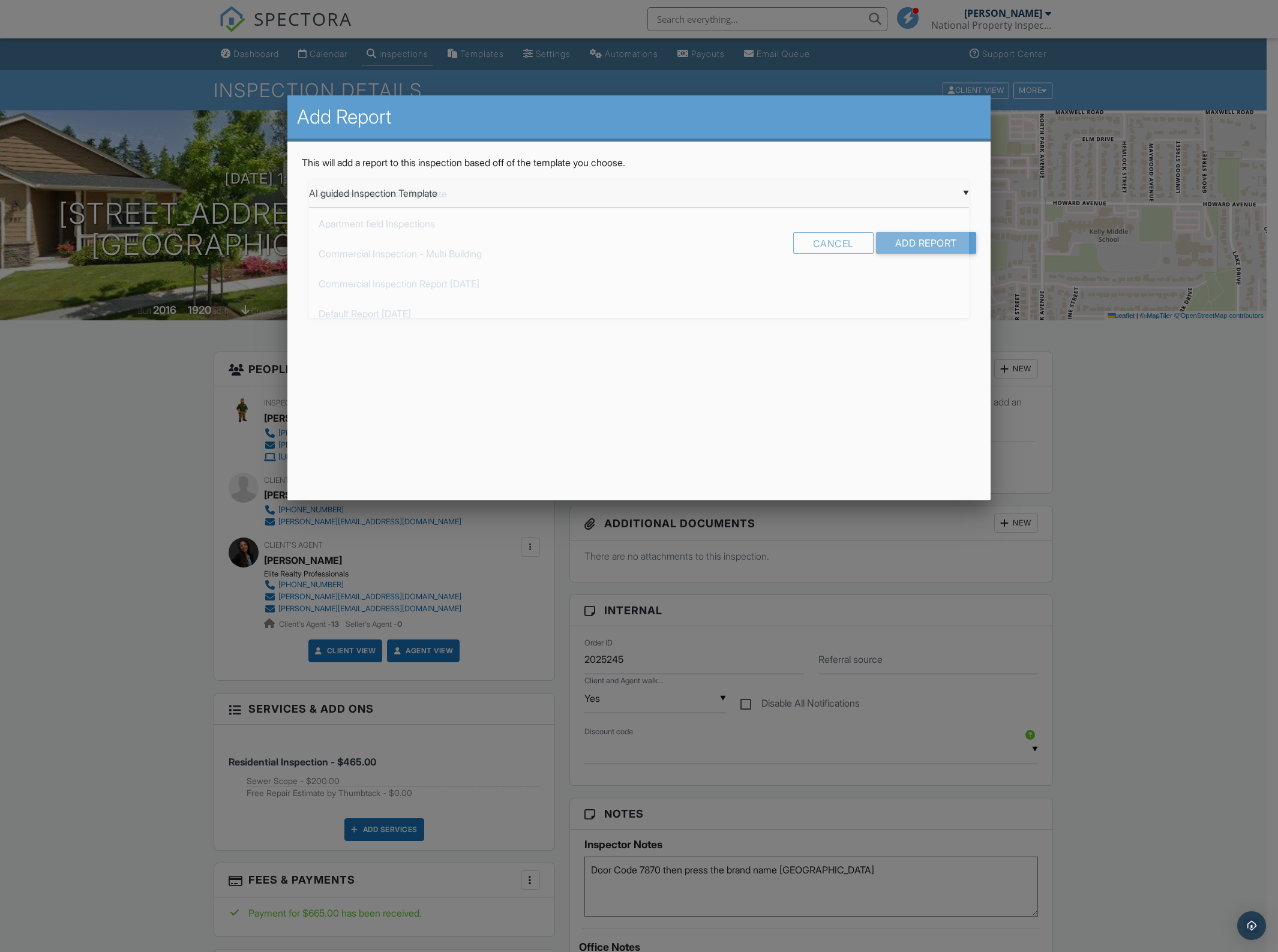
click at [455, 201] on div "▼ AI guided Inspection Template AI guided Inspection Template Apartment field I…" at bounding box center [639, 193] width 660 height 29
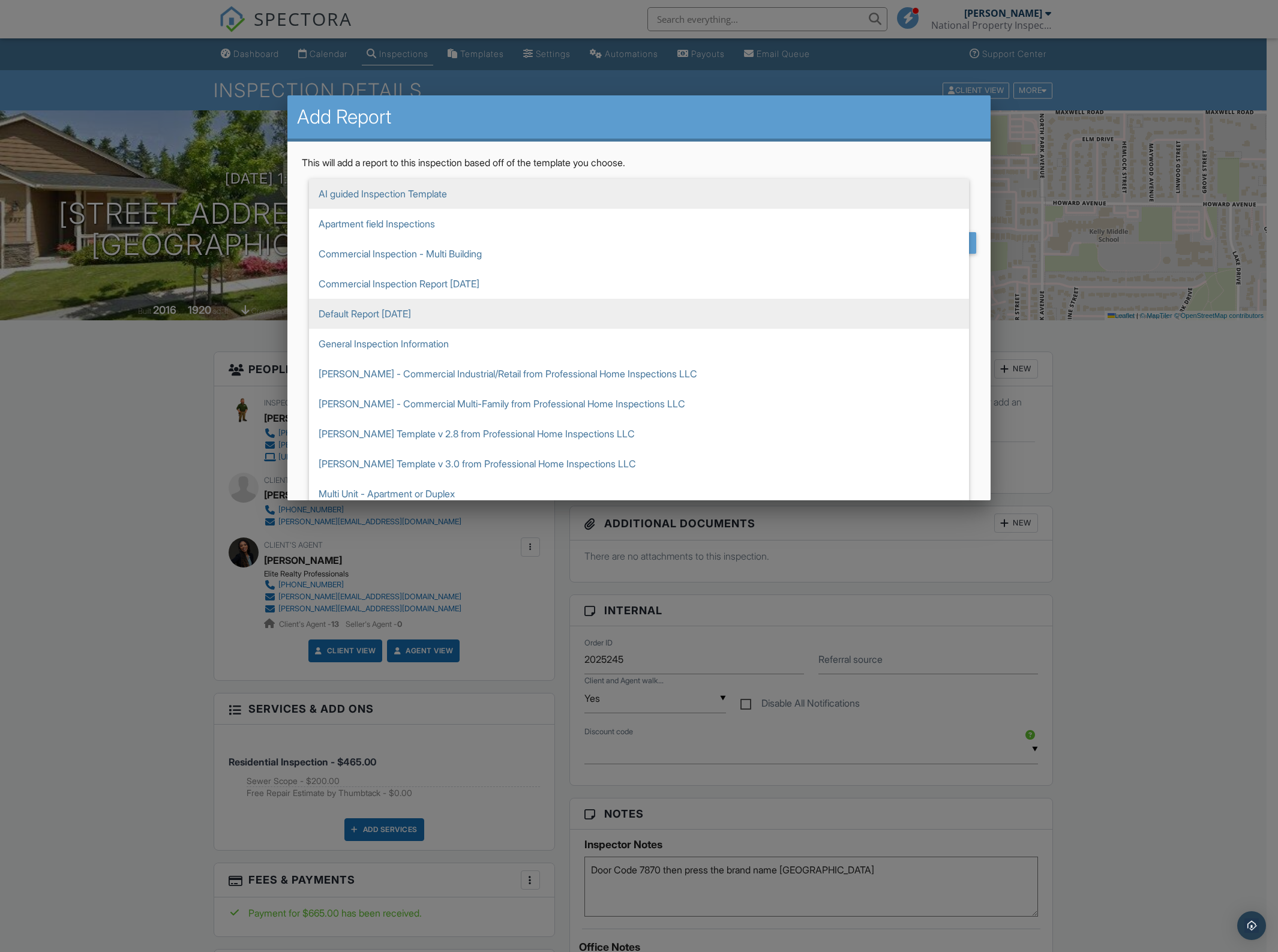
click at [380, 310] on span "Default Report [DATE]" at bounding box center [639, 314] width 660 height 30
type input "Default Report 7-1-2025"
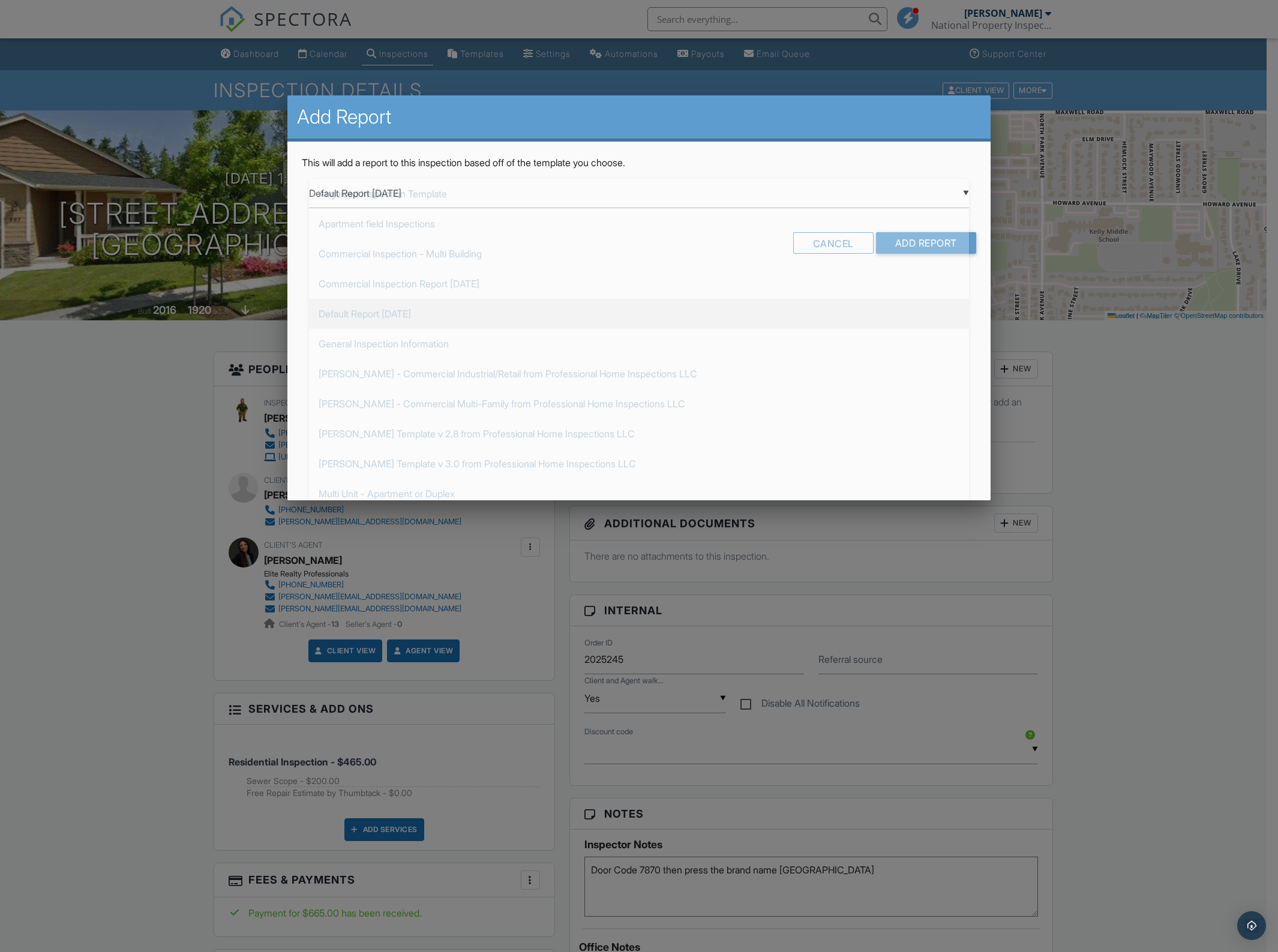
scroll to position [120, 0]
click at [916, 235] on input "Add Report" at bounding box center [926, 243] width 100 height 22
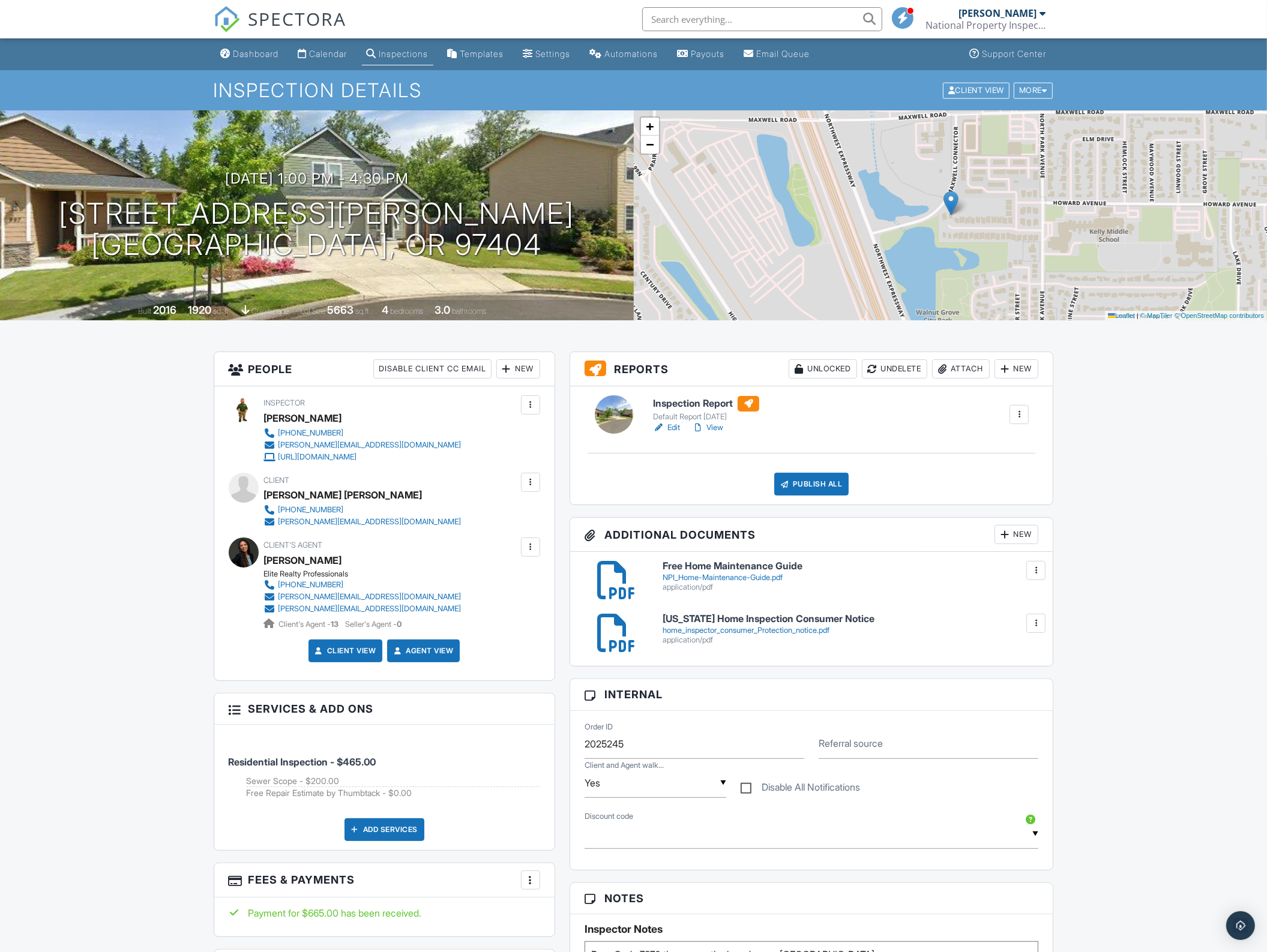
click at [289, 31] on span "SPECTORA" at bounding box center [297, 19] width 98 height 25
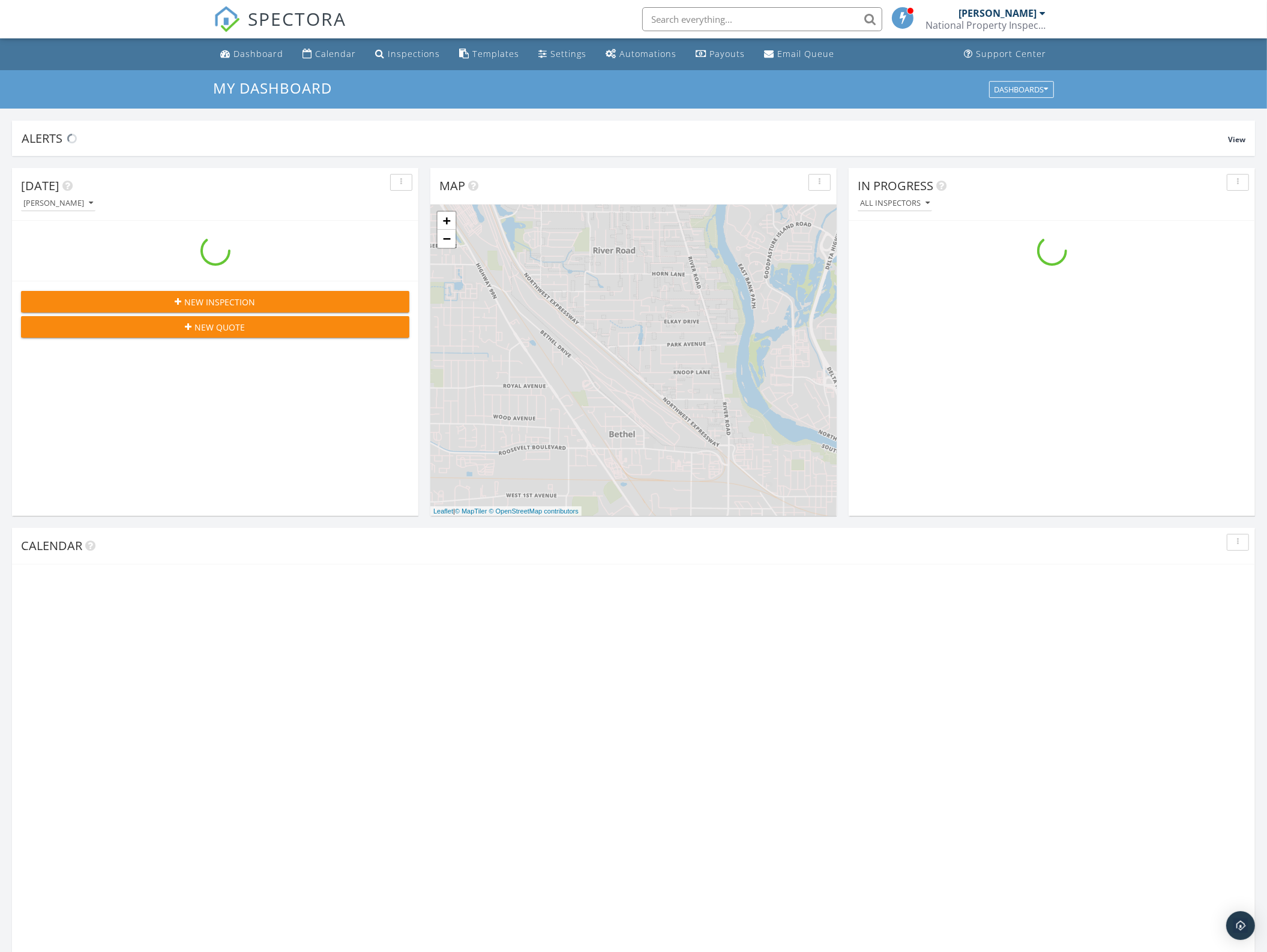
scroll to position [1115, 1290]
